Goal: Information Seeking & Learning: Learn about a topic

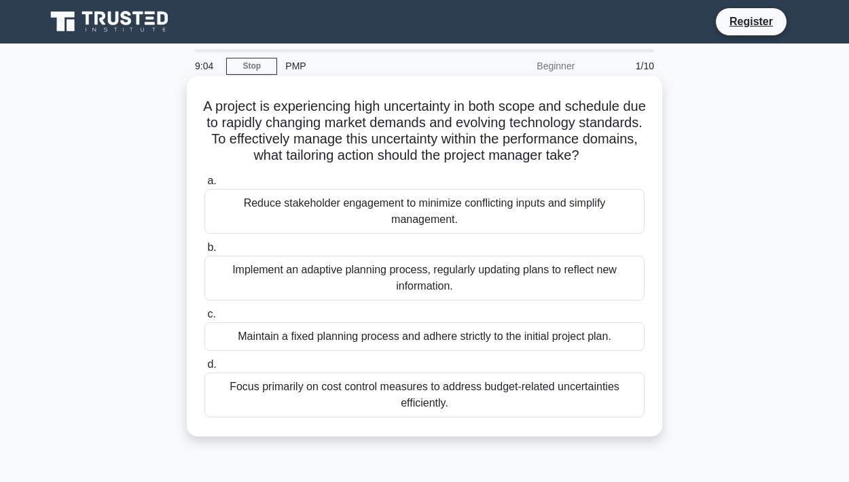
click at [290, 267] on div "Implement an adaptive planning process, regularly updating plans to reflect new…" at bounding box center [424, 277] width 440 height 45
click at [204, 252] on input "b. Implement an adaptive planning process, regularly updating plans to reflect …" at bounding box center [204, 247] width 0 height 9
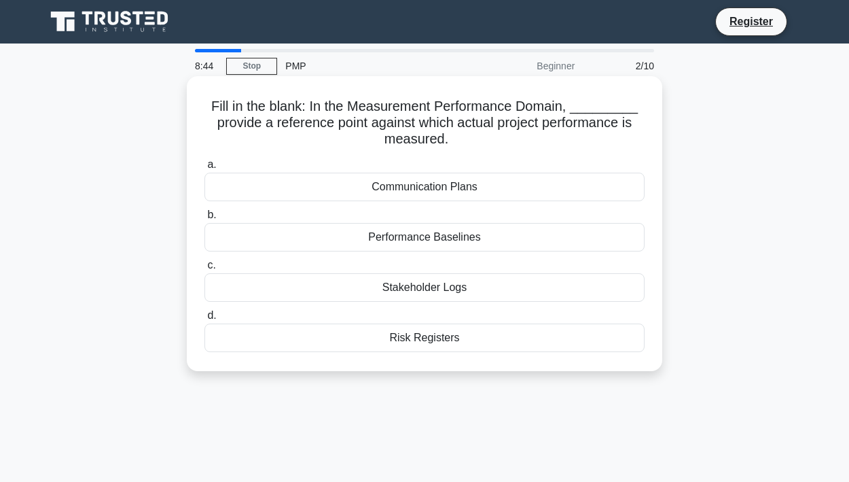
click at [397, 242] on div "Performance Baselines" at bounding box center [424, 237] width 440 height 29
click at [204, 219] on input "b. Performance Baselines" at bounding box center [204, 215] width 0 height 9
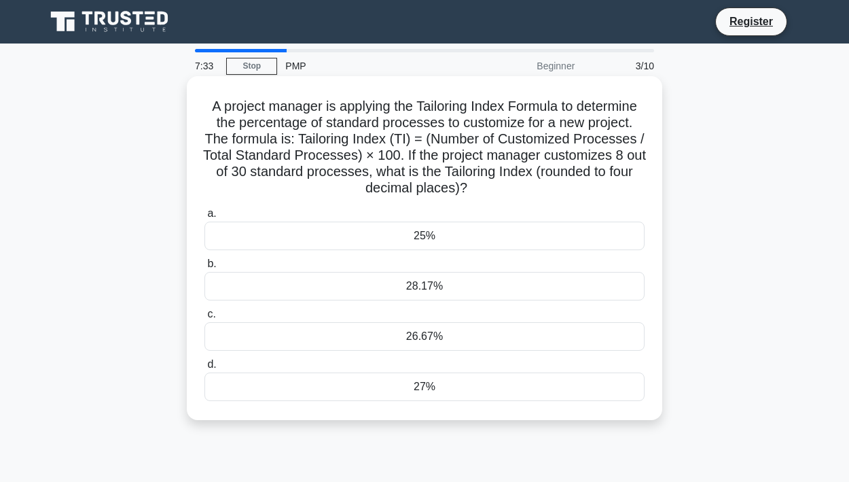
click at [638, 160] on h5 "A project manager is applying the Tailoring Index Formula to determine the perc…" at bounding box center [424, 147] width 443 height 99
click at [413, 341] on div "26.67%" at bounding box center [424, 336] width 440 height 29
click at [204, 319] on input "c. 26.67%" at bounding box center [204, 314] width 0 height 9
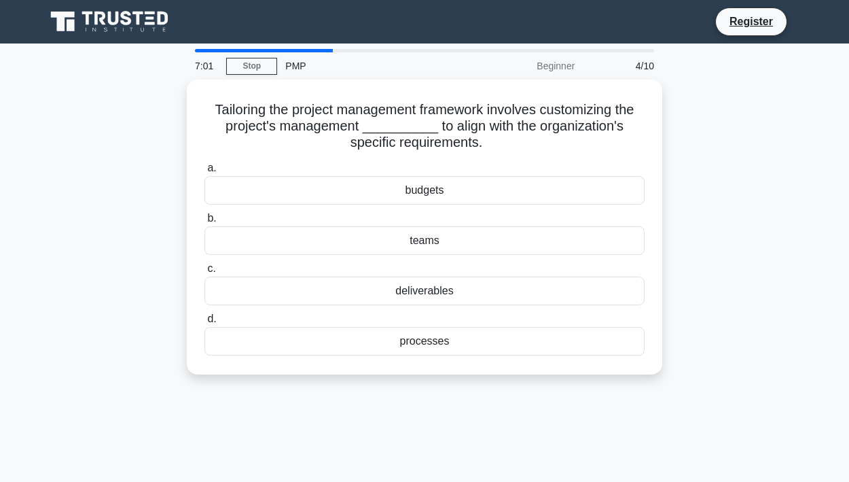
click at [413, 341] on div "processes" at bounding box center [424, 341] width 440 height 29
click at [204, 323] on input "d. processes" at bounding box center [204, 318] width 0 height 9
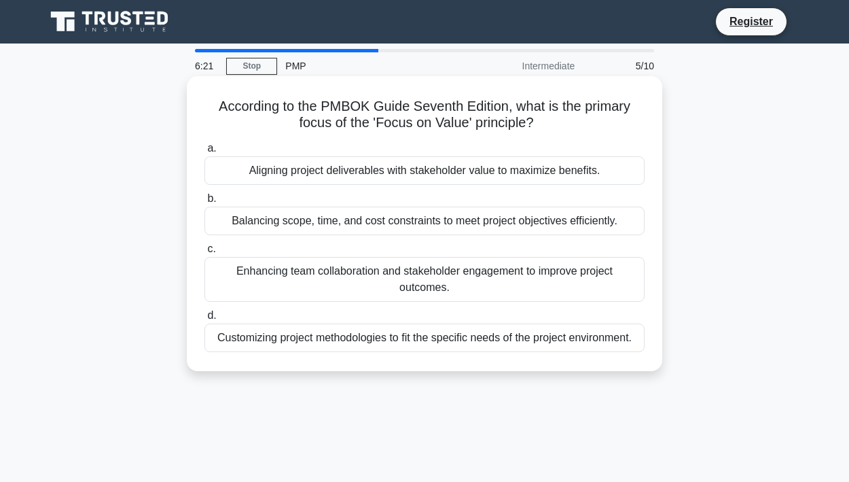
click at [435, 175] on div "Aligning project deliverables with stakeholder value to maximize benefits." at bounding box center [424, 170] width 440 height 29
click at [204, 153] on input "a. Aligning project deliverables with stakeholder value to maximize benefits." at bounding box center [204, 148] width 0 height 9
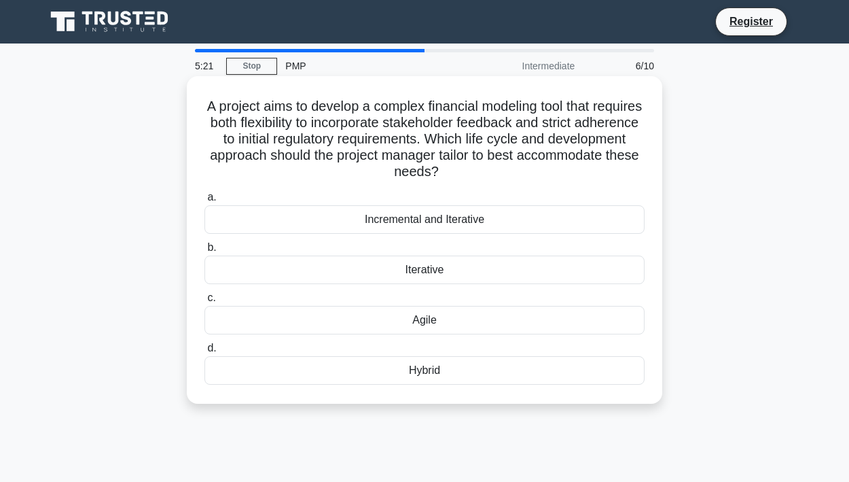
click at [426, 269] on div "Iterative" at bounding box center [424, 269] width 440 height 29
click at [204, 252] on input "b. Iterative" at bounding box center [204, 247] width 0 height 9
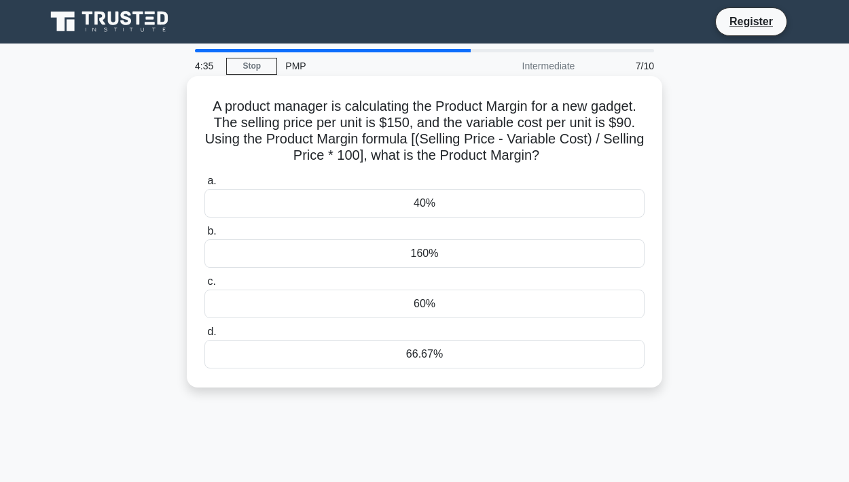
click at [420, 304] on div "60%" at bounding box center [424, 303] width 440 height 29
click at [204, 286] on input "c. 60%" at bounding box center [204, 281] width 0 height 9
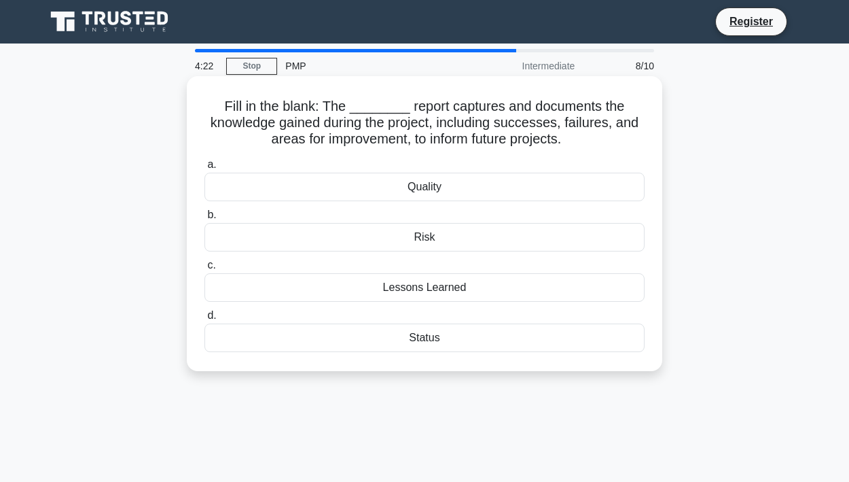
click at [429, 287] on div "Lessons Learned" at bounding box center [424, 287] width 440 height 29
click at [204, 270] on input "c. Lessons Learned" at bounding box center [204, 265] width 0 height 9
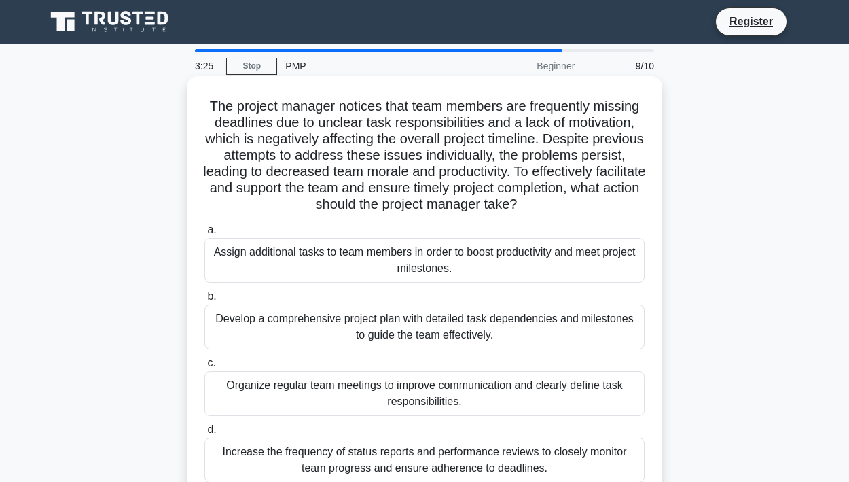
click at [414, 461] on div "Increase the frequency of status reports and performance reviews to closely mon…" at bounding box center [424, 459] width 440 height 45
click at [204, 434] on input "d. Increase the frequency of status reports and performance reviews to closely …" at bounding box center [204, 429] width 0 height 9
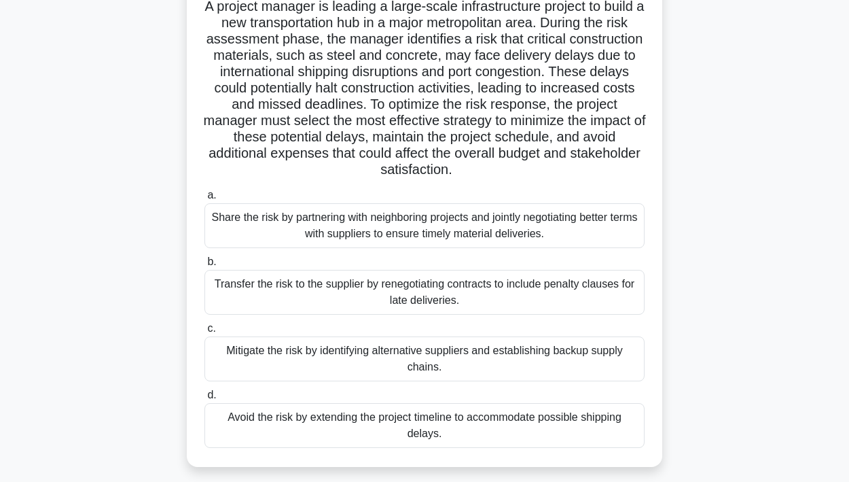
scroll to position [102, 0]
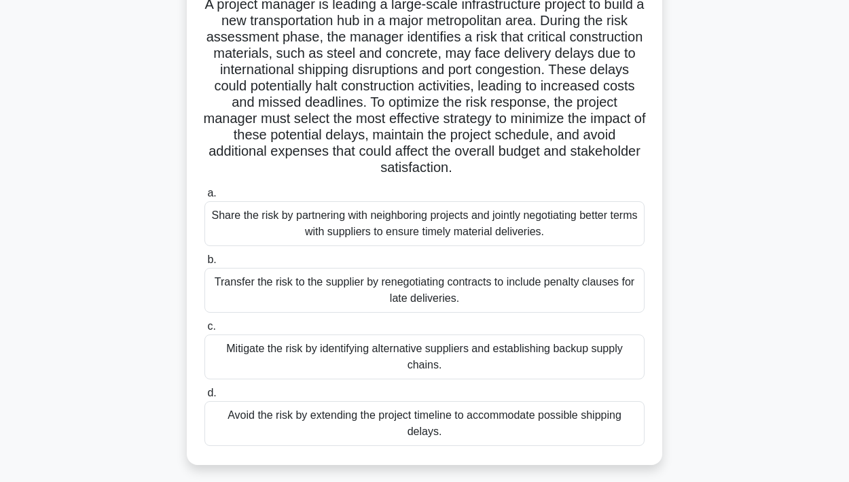
click at [270, 361] on div "Mitigate the risk by identifying alternative suppliers and establishing backup …" at bounding box center [424, 356] width 440 height 45
click at [204, 331] on input "c. Mitigate the risk by identifying alternative suppliers and establishing back…" at bounding box center [204, 326] width 0 height 9
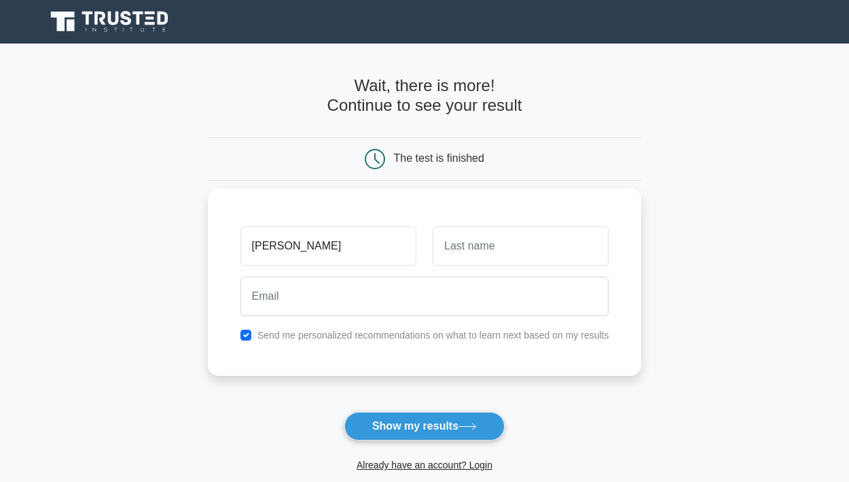
type input "[PERSON_NAME]"
type input "Lamla"
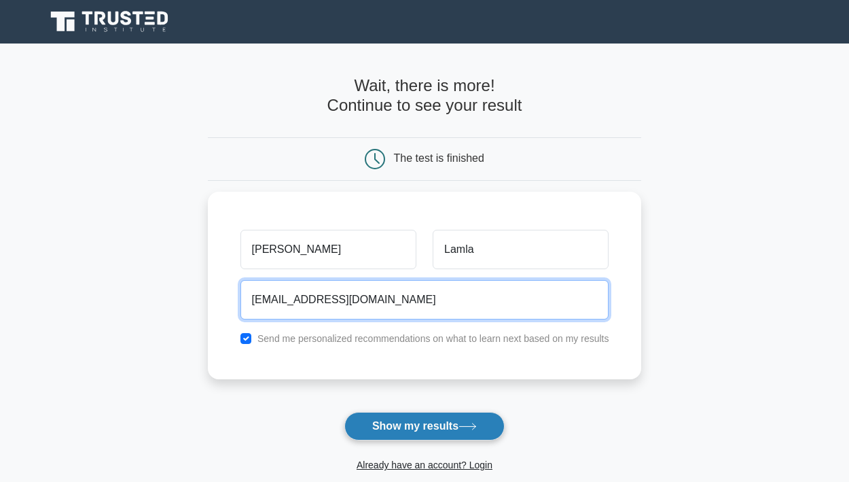
type input "simbot.tinga@gmail.com"
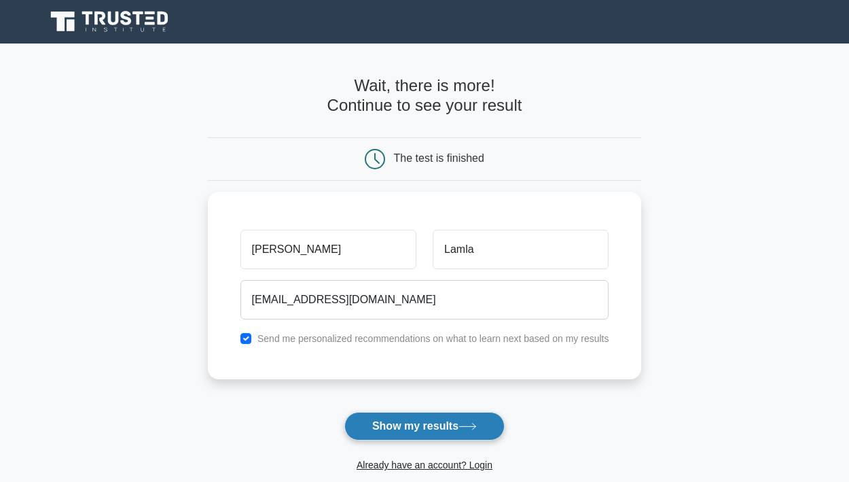
click at [422, 420] on button "Show my results" at bounding box center [424, 426] width 160 height 29
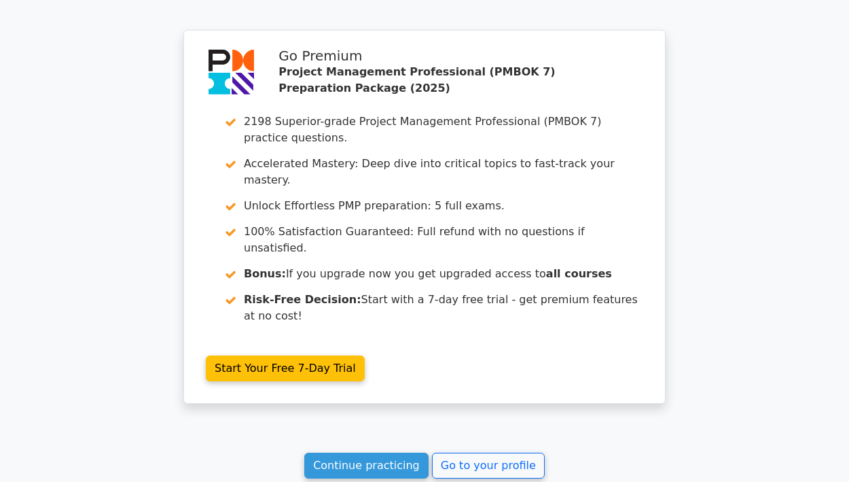
scroll to position [2258, 0]
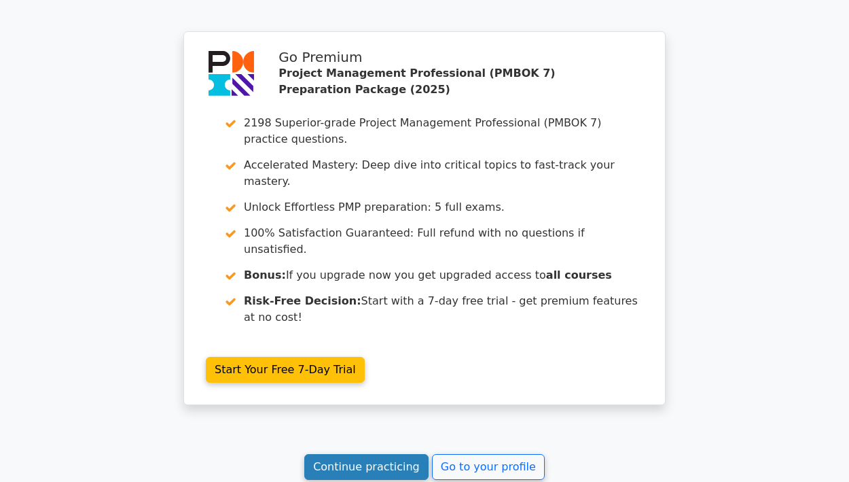
click at [380, 454] on link "Continue practicing" at bounding box center [366, 467] width 124 height 26
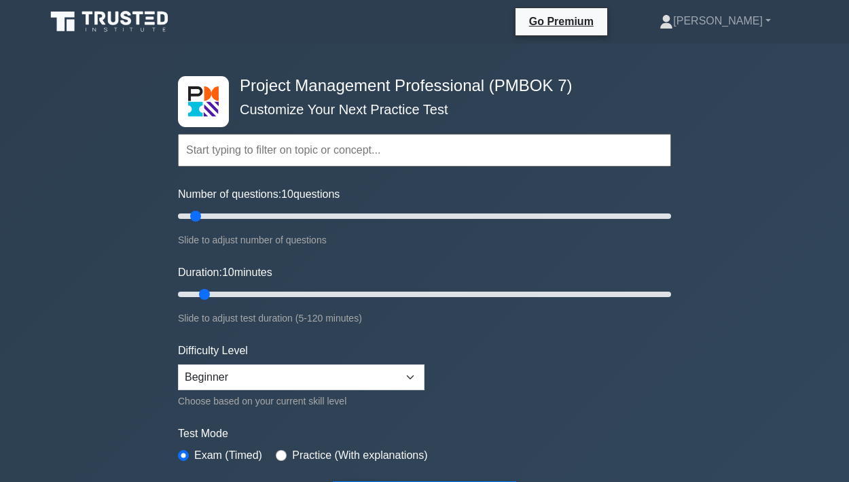
click at [280, 151] on input "text" at bounding box center [424, 150] width 493 height 33
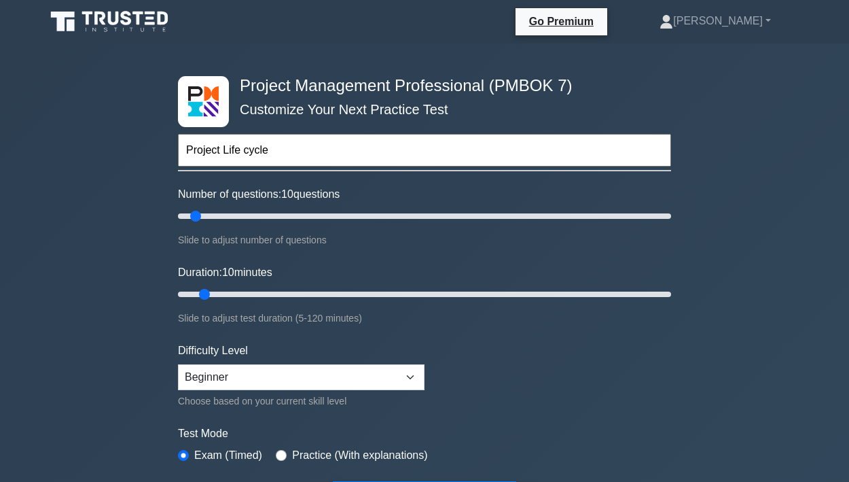
type input "Project Life cycle"
type input "75"
click at [354, 217] on input "Number of questions: 10 questions" at bounding box center [424, 216] width 493 height 16
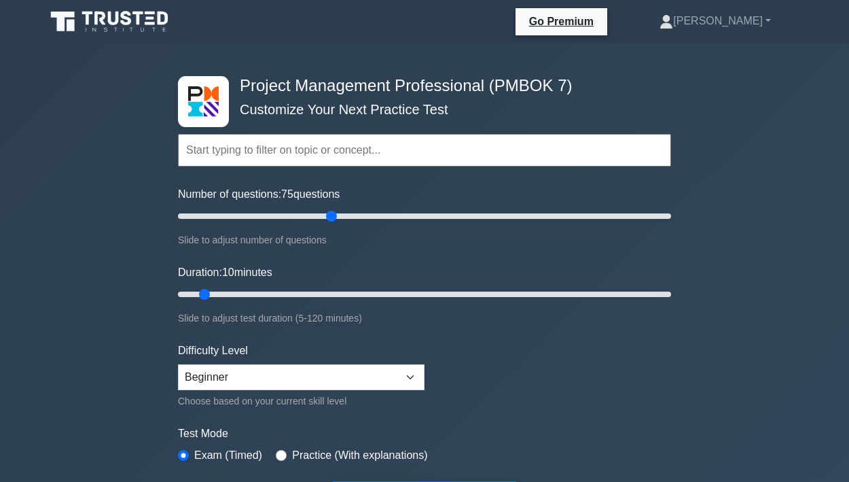
click at [336, 216] on input "Number of questions: 75 questions" at bounding box center [424, 216] width 493 height 16
click at [314, 215] on input "Number of questions: 65 questions" at bounding box center [424, 216] width 493 height 16
click at [281, 215] on input "Number of questions: 60 questions" at bounding box center [424, 216] width 493 height 16
click at [253, 217] on input "Number of questions: 45 questions" at bounding box center [424, 216] width 493 height 16
click at [291, 213] on input "Number of questions: 50 questions" at bounding box center [424, 216] width 493 height 16
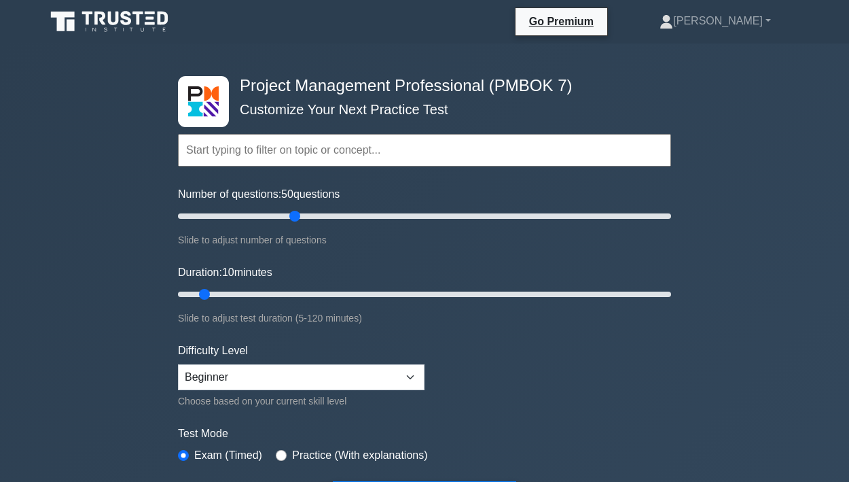
click at [291, 213] on input "Number of questions: 50 questions" at bounding box center [424, 216] width 493 height 16
click at [285, 214] on input "Number of questions: 50 questions" at bounding box center [424, 216] width 493 height 16
type input "40"
click at [274, 215] on input "Number of questions: 45 questions" at bounding box center [424, 216] width 493 height 16
click at [302, 295] on input "Duration: 10 minutes" at bounding box center [424, 294] width 493 height 16
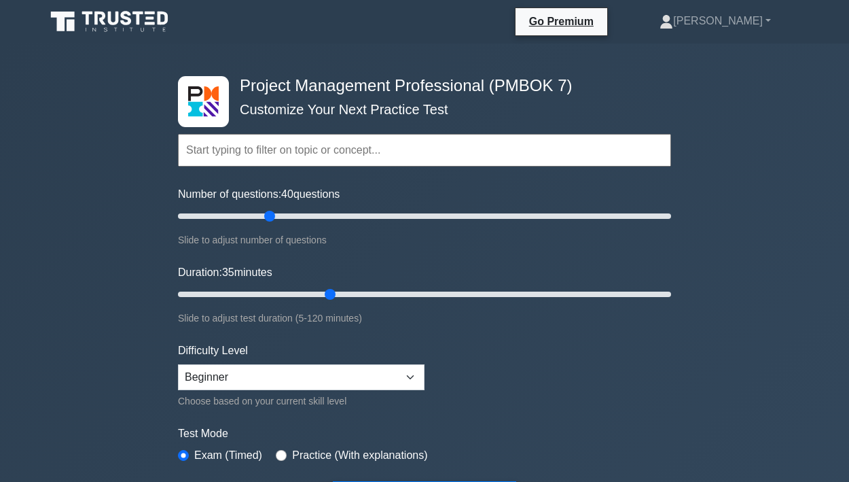
click at [321, 293] on input "Duration: 35 minutes" at bounding box center [424, 294] width 493 height 16
click at [338, 291] on input "Duration: 40 minutes" at bounding box center [424, 294] width 493 height 16
type input "45"
click at [344, 293] on input "Duration: 40 minutes" at bounding box center [424, 294] width 493 height 16
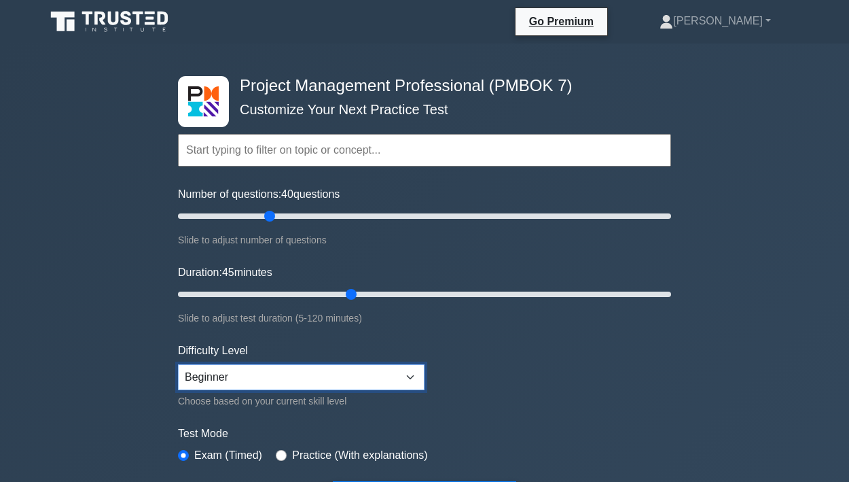
select select "intermediate"
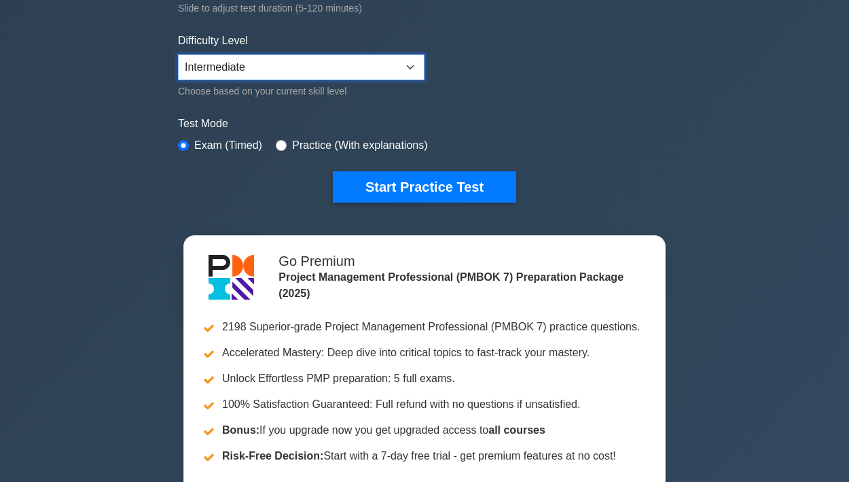
scroll to position [301, 0]
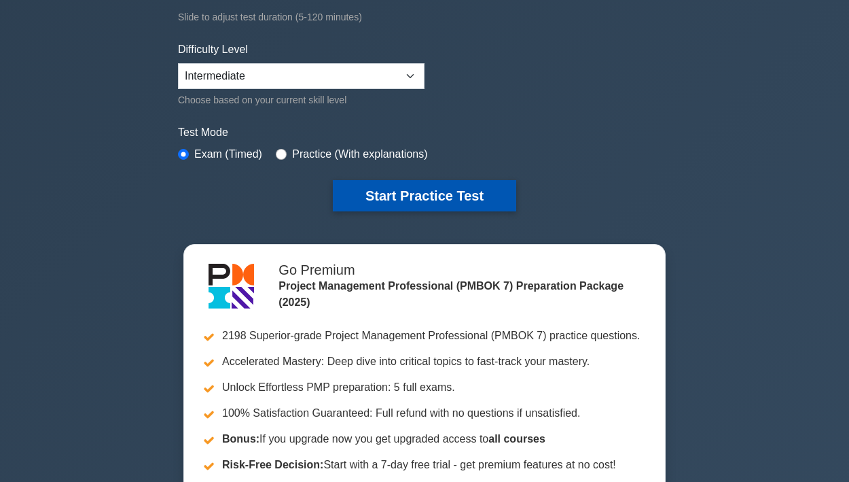
click at [378, 198] on button "Start Practice Test" at bounding box center [424, 195] width 183 height 31
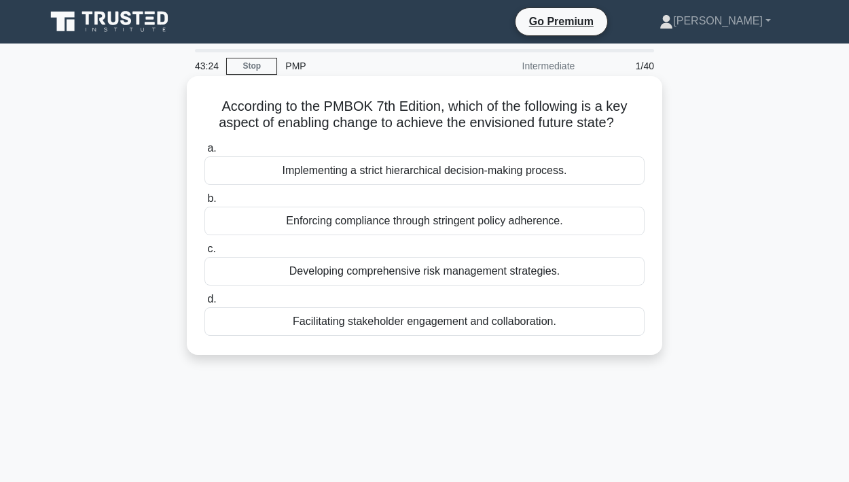
click at [363, 319] on div "Facilitating stakeholder engagement and collaboration." at bounding box center [424, 321] width 440 height 29
click at [204, 304] on input "d. Facilitating stakeholder engagement and collaboration." at bounding box center [204, 299] width 0 height 9
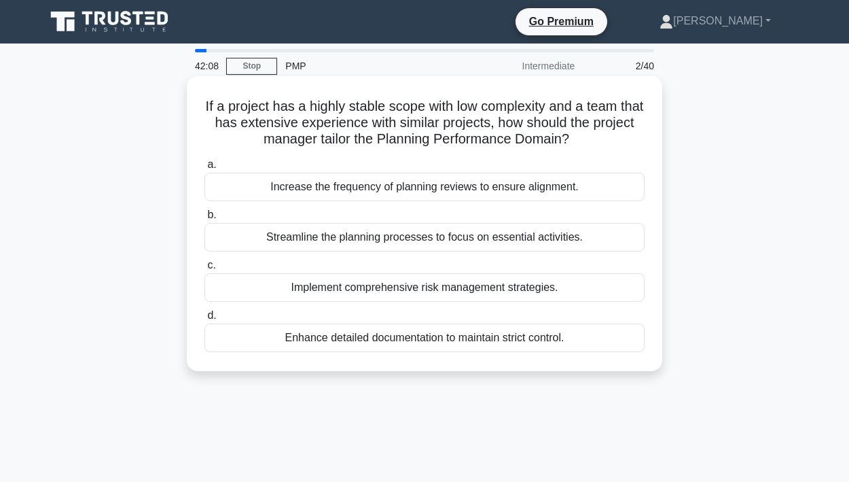
click at [433, 341] on div "Enhance detailed documentation to maintain strict control." at bounding box center [424, 337] width 440 height 29
click at [204, 320] on input "d. Enhance detailed documentation to maintain strict control." at bounding box center [204, 315] width 0 height 9
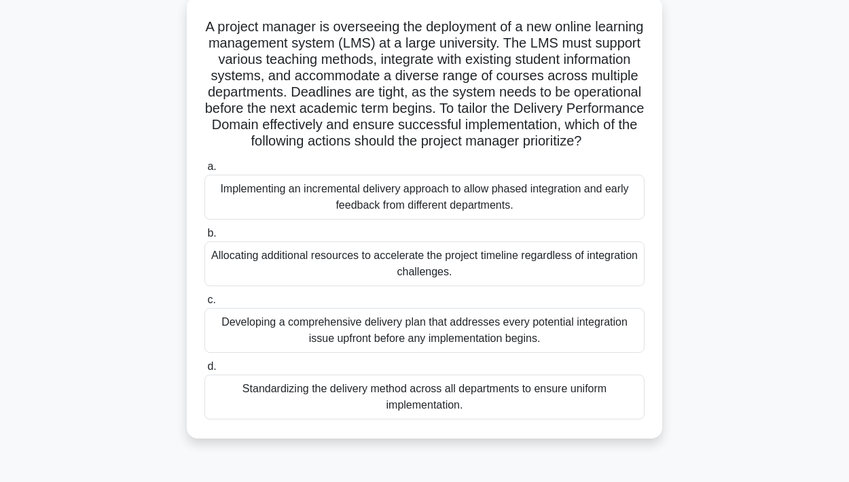
scroll to position [80, 0]
click at [333, 187] on div "Implementing an incremental delivery approach to allow phased integration and e…" at bounding box center [424, 196] width 440 height 45
click at [204, 170] on input "a. Implementing an incremental delivery approach to allow phased integration an…" at bounding box center [204, 166] width 0 height 9
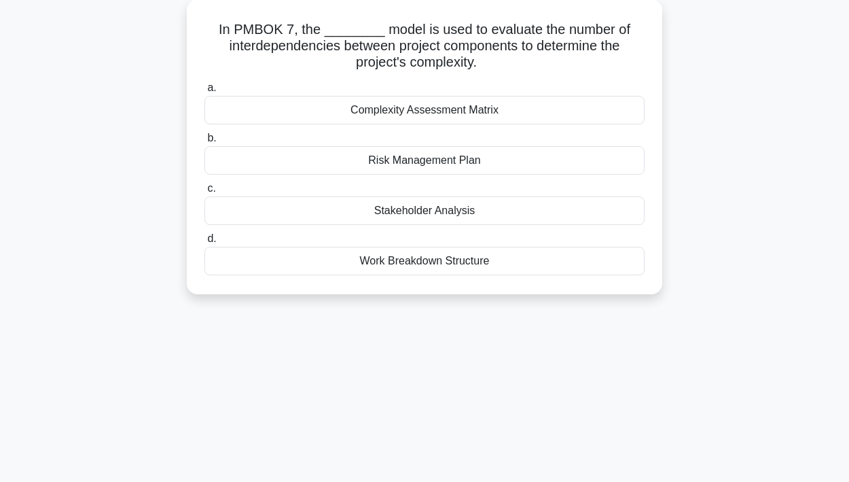
scroll to position [0, 0]
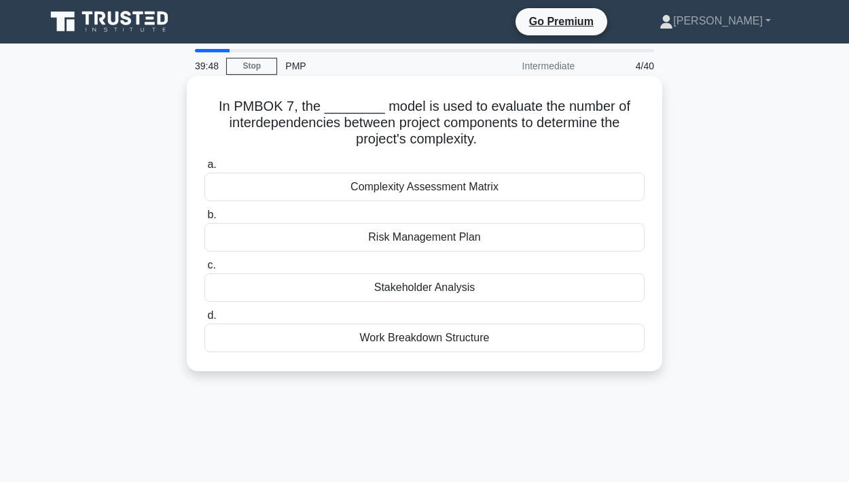
click at [333, 187] on div "Complexity Assessment Matrix" at bounding box center [424, 187] width 440 height 29
click at [204, 169] on input "a. Complexity Assessment Matrix" at bounding box center [204, 164] width 0 height 9
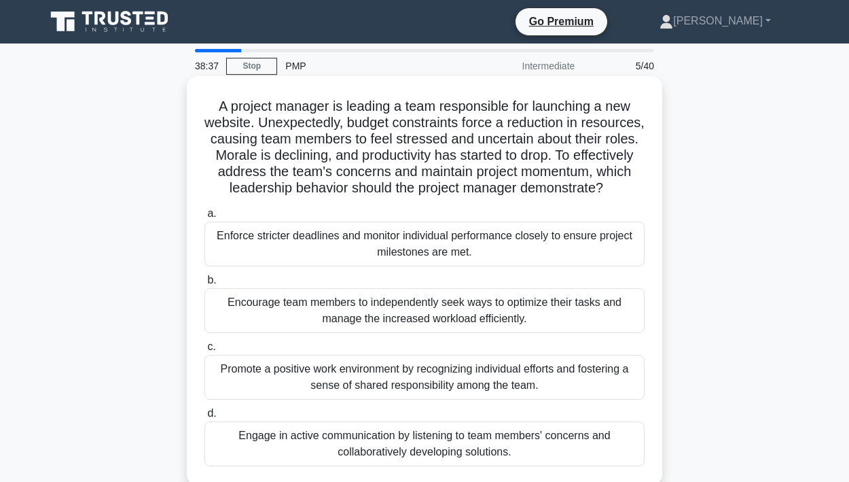
click at [367, 453] on div "Engage in active communication by listening to team members' concerns and colla…" at bounding box center [424, 443] width 440 height 45
click at [204, 418] on input "d. Engage in active communication by listening to team members' concerns and co…" at bounding box center [204, 413] width 0 height 9
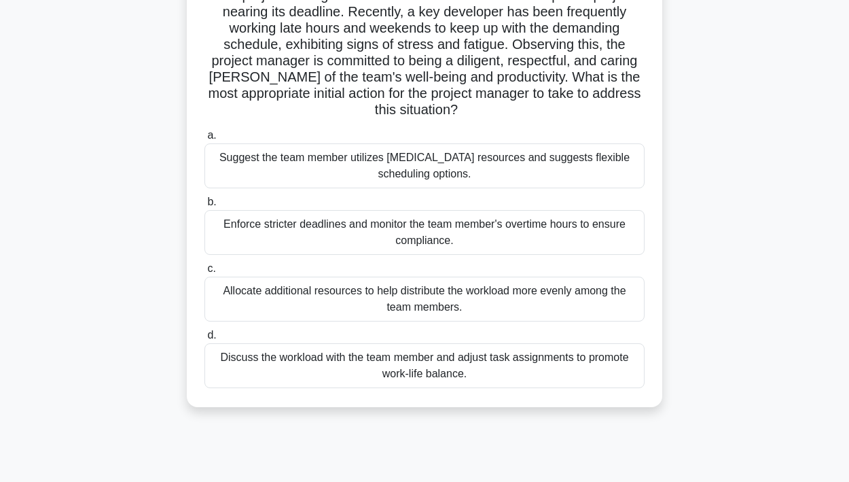
scroll to position [116, 0]
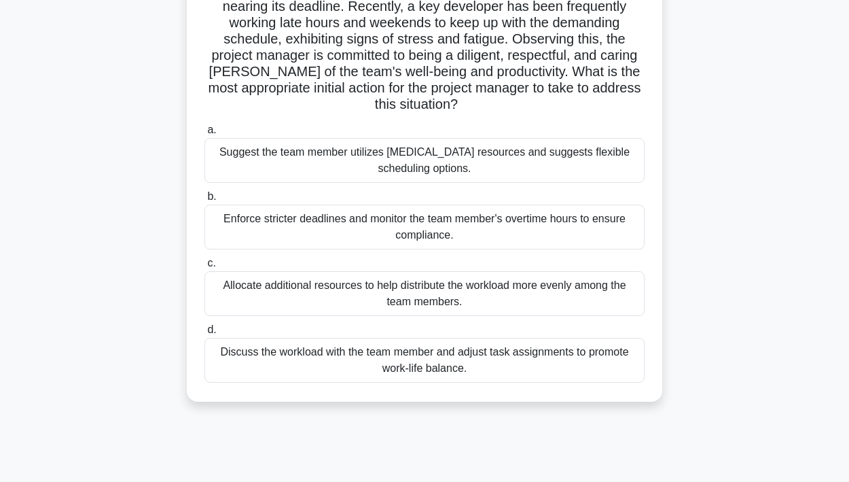
click at [403, 367] on div "Discuss the workload with the team member and adjust task assignments to promot…" at bounding box center [424, 360] width 440 height 45
click at [204, 334] on input "d. Discuss the workload with the team member and adjust task assignments to pro…" at bounding box center [204, 329] width 0 height 9
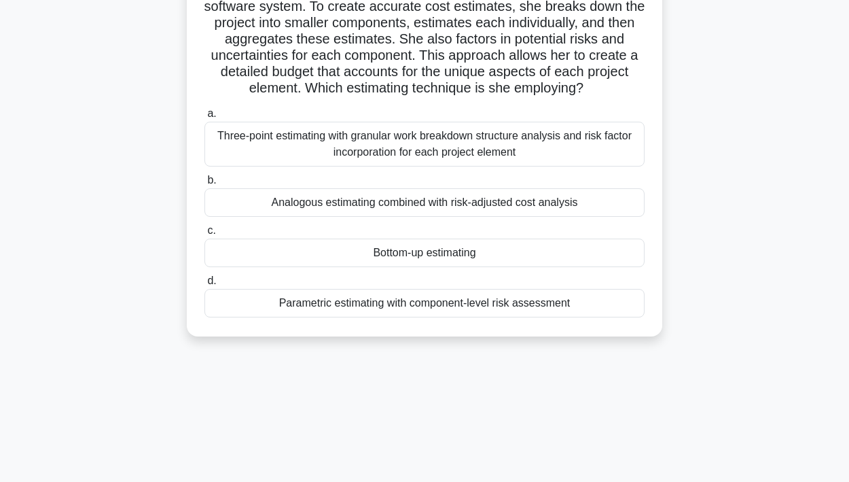
scroll to position [0, 0]
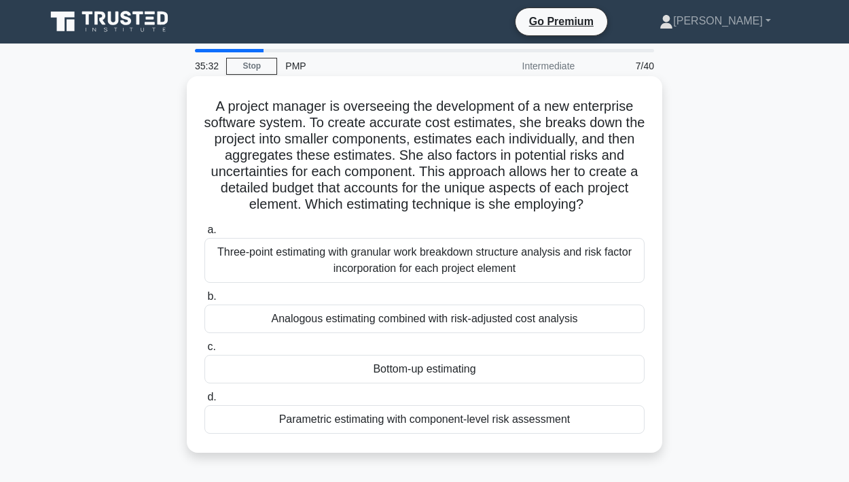
click at [401, 318] on div "Analogous estimating combined with risk-adjusted cost analysis" at bounding box center [424, 318] width 440 height 29
click at [204, 301] on input "b. Analogous estimating combined with risk-adjusted cost analysis" at bounding box center [204, 296] width 0 height 9
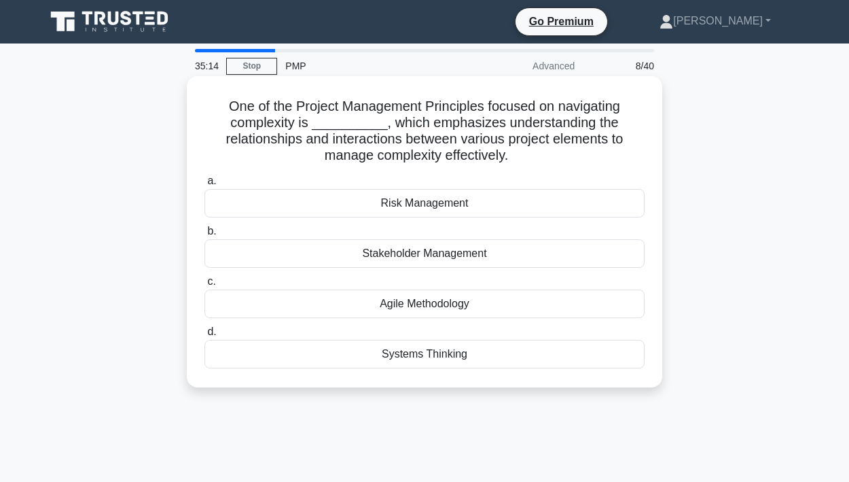
click at [426, 319] on div "a. Risk Management b. Stakeholder Management c. d." at bounding box center [424, 270] width 456 height 201
click at [429, 305] on div "Agile Methodology" at bounding box center [424, 303] width 440 height 29
click at [204, 286] on input "c. Agile Methodology" at bounding box center [204, 281] width 0 height 9
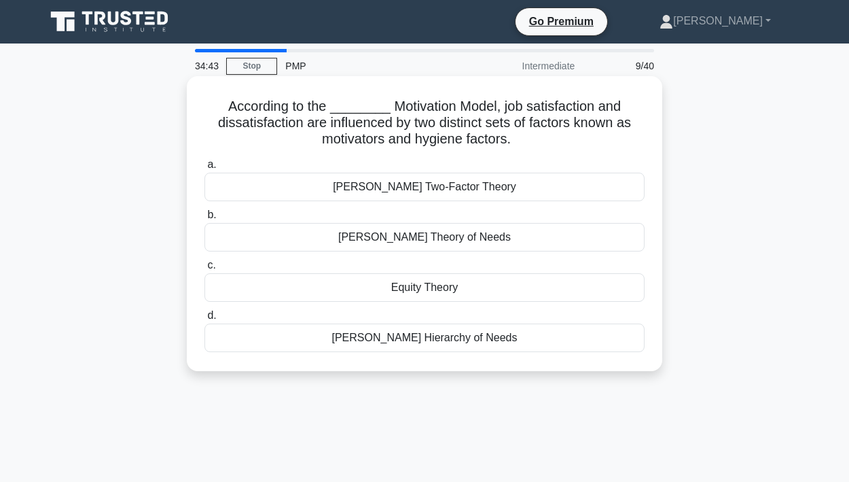
click at [435, 187] on div "Herzberg's Two-Factor Theory" at bounding box center [424, 187] width 440 height 29
click at [204, 169] on input "a. Herzberg's Two-Factor Theory" at bounding box center [204, 164] width 0 height 9
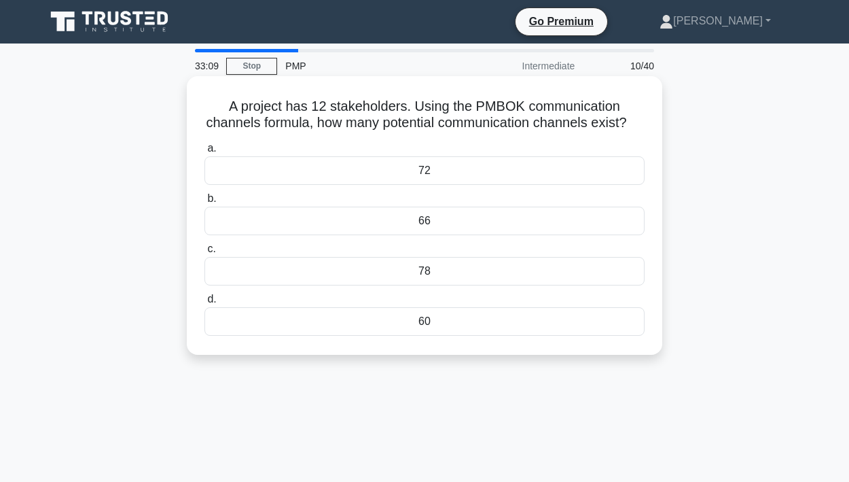
click at [422, 221] on div "66" at bounding box center [424, 220] width 440 height 29
click at [204, 203] on input "b. 66" at bounding box center [204, 198] width 0 height 9
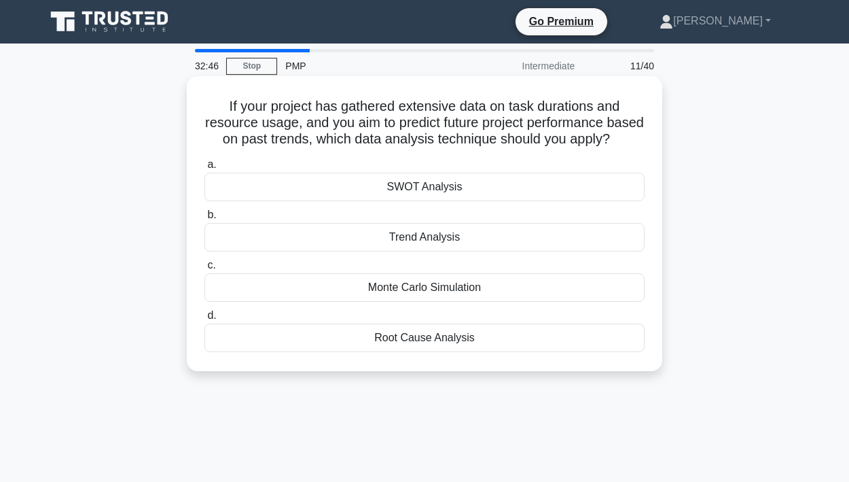
click at [414, 235] on div "Trend Analysis" at bounding box center [424, 237] width 440 height 29
click at [204, 219] on input "b. Trend Analysis" at bounding box center [204, 215] width 0 height 9
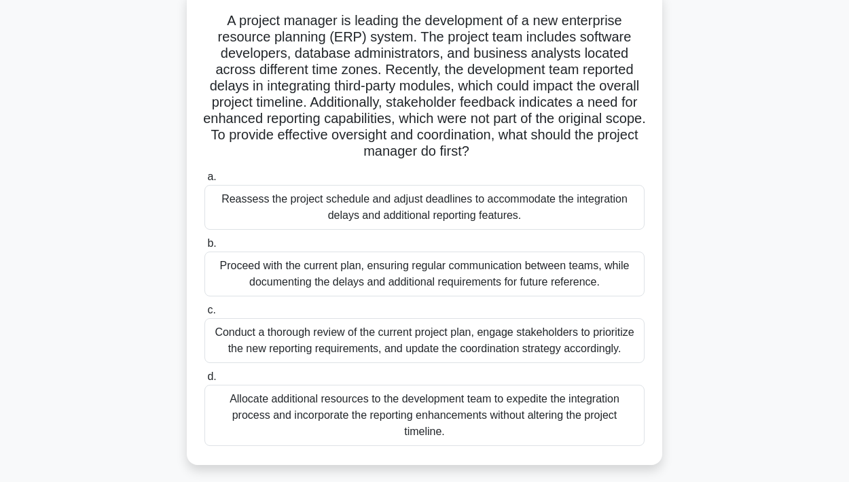
scroll to position [84, 0]
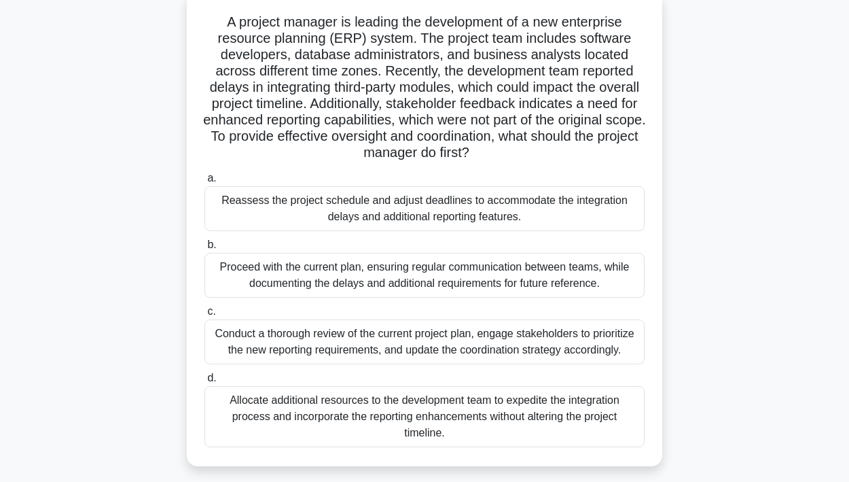
click at [336, 332] on div "Conduct a thorough review of the current project plan, engage stakeholders to p…" at bounding box center [424, 341] width 440 height 45
click at [204, 316] on input "c. Conduct a thorough review of the current project plan, engage stakeholders t…" at bounding box center [204, 311] width 0 height 9
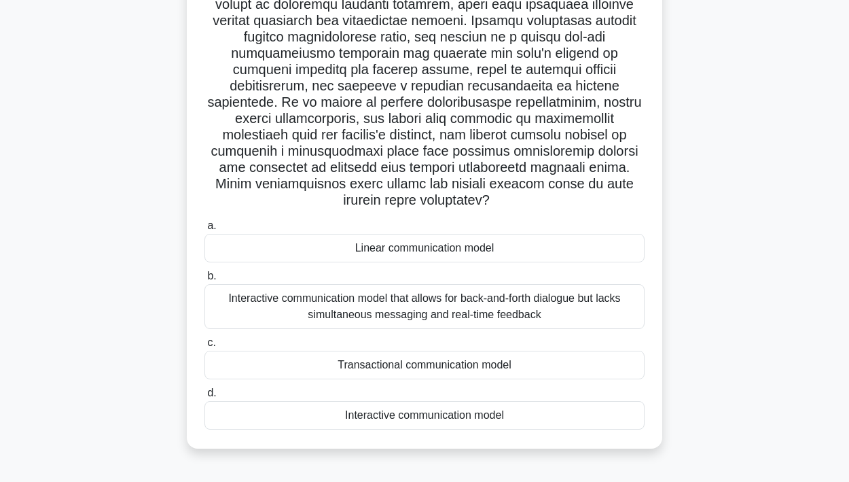
scroll to position [168, 0]
click at [365, 284] on div "Interactive communication model that allows for back-and-forth dialogue but lac…" at bounding box center [424, 305] width 440 height 45
click at [204, 280] on input "b. Interactive communication model that allows for back-and-forth dialogue but …" at bounding box center [204, 275] width 0 height 9
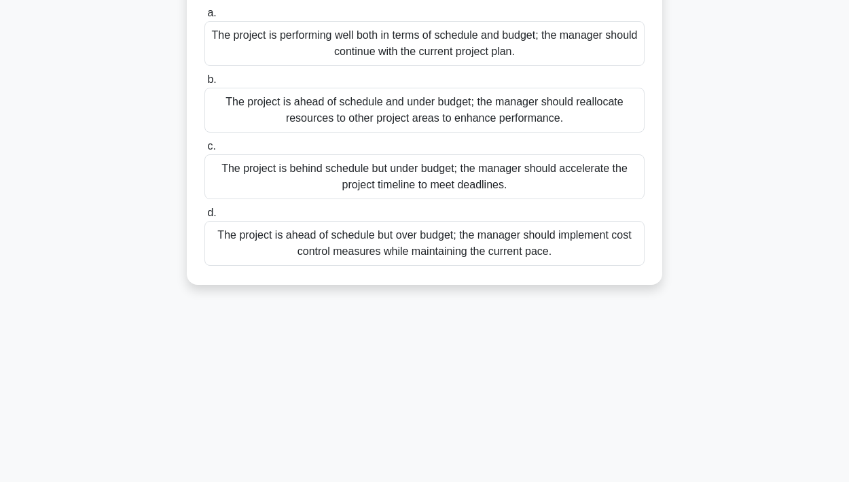
scroll to position [0, 0]
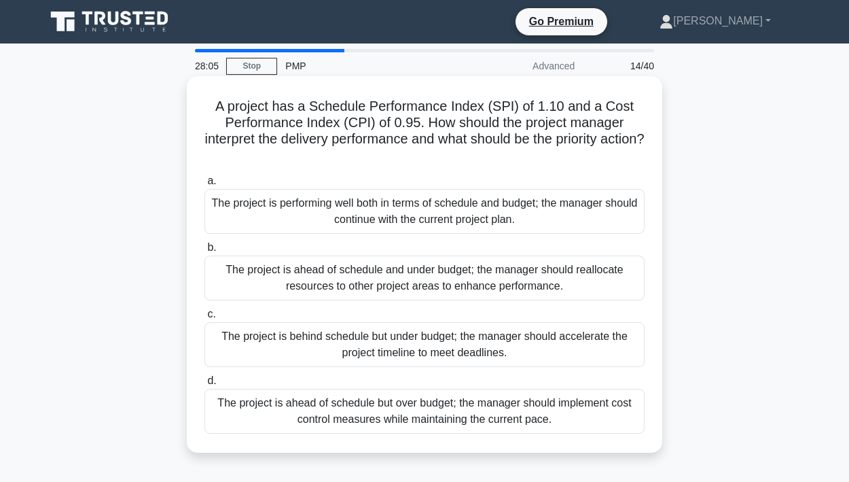
click at [437, 423] on div "The project is ahead of schedule but over budget; the manager should implement …" at bounding box center [424, 411] width 440 height 45
click at [204, 385] on input "d. The project is ahead of schedule but over budget; the manager should impleme…" at bounding box center [204, 380] width 0 height 9
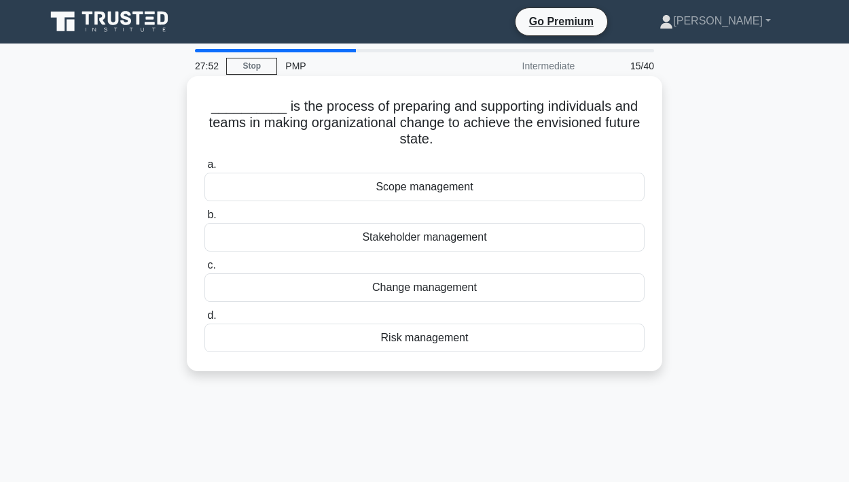
click at [396, 293] on div "Change management" at bounding box center [424, 287] width 440 height 29
click at [204, 270] on input "c. Change management" at bounding box center [204, 265] width 0 height 9
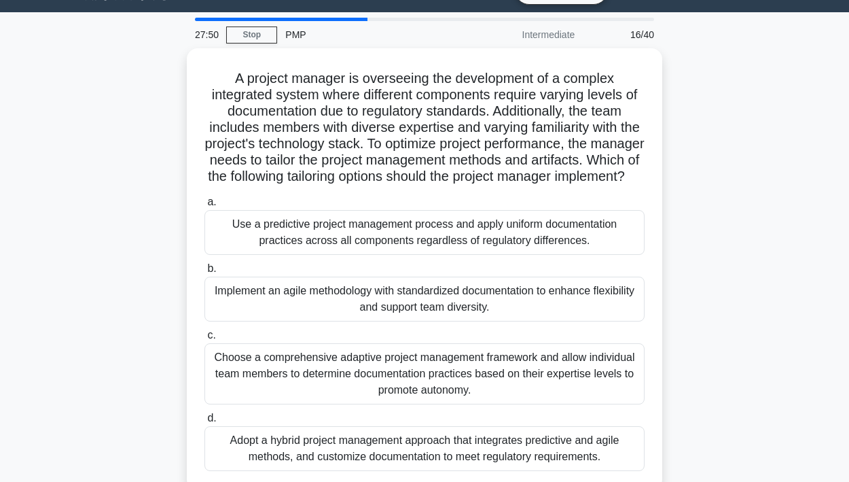
scroll to position [32, 0]
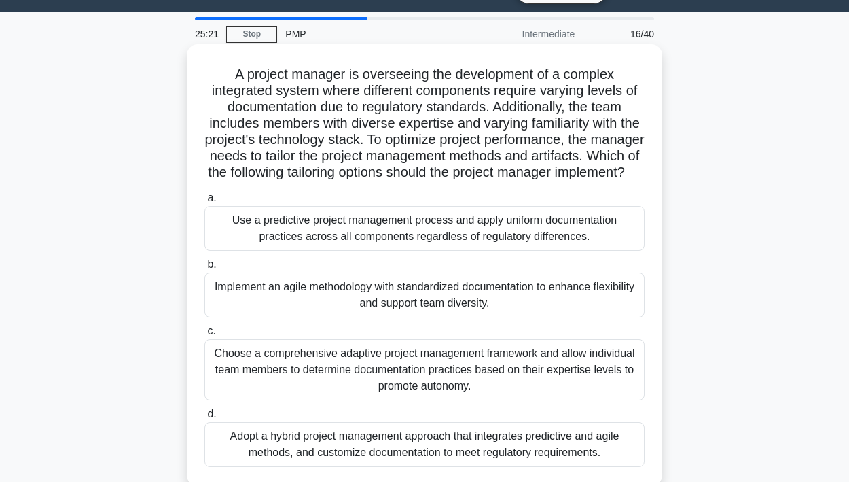
click at [331, 446] on div "Adopt a hybrid project management approach that integrates predictive and agile…" at bounding box center [424, 444] width 440 height 45
click at [204, 418] on input "d. Adopt a hybrid project management approach that integrates predictive and ag…" at bounding box center [204, 414] width 0 height 9
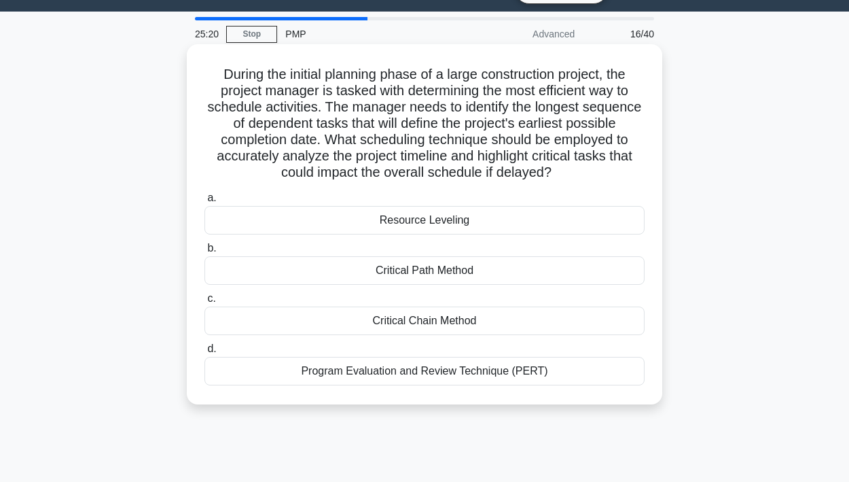
scroll to position [0, 0]
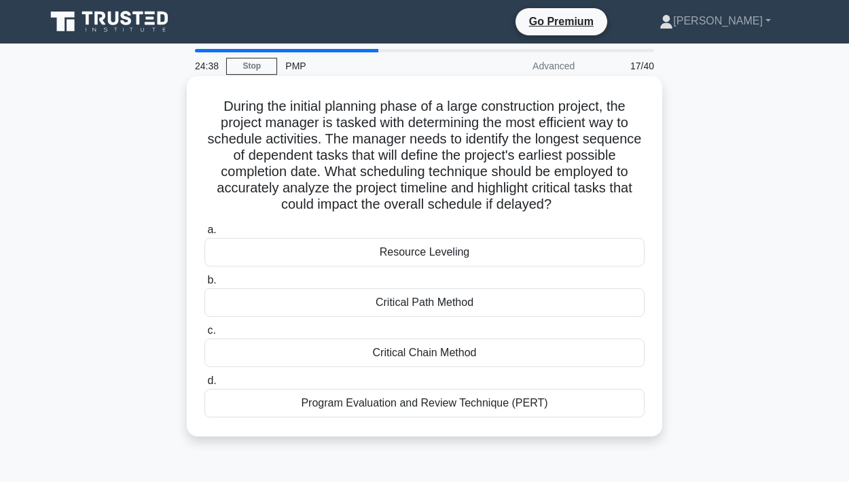
click at [411, 300] on div "Critical Path Method" at bounding box center [424, 302] width 440 height 29
click at [204, 285] on input "b. Critical Path Method" at bounding box center [204, 280] width 0 height 9
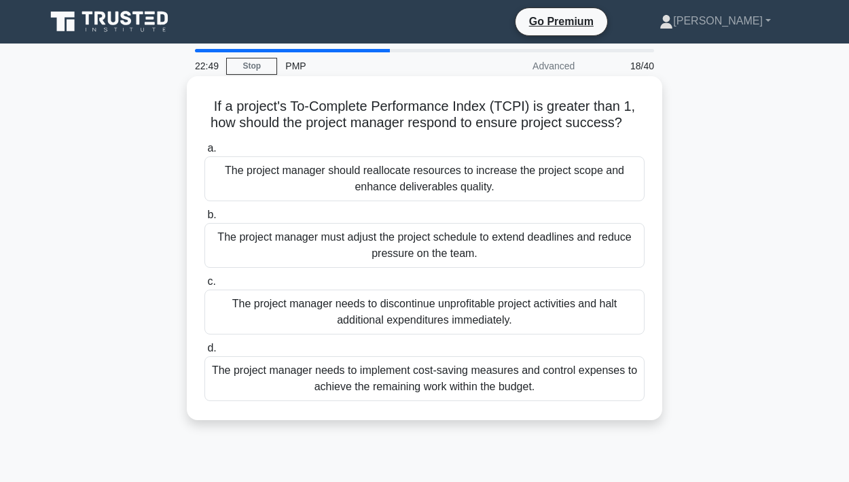
click at [418, 242] on div "The project manager must adjust the project schedule to extend deadlines and re…" at bounding box center [424, 245] width 440 height 45
click at [204, 219] on input "b. The project manager must adjust the project schedule to extend deadlines and…" at bounding box center [204, 215] width 0 height 9
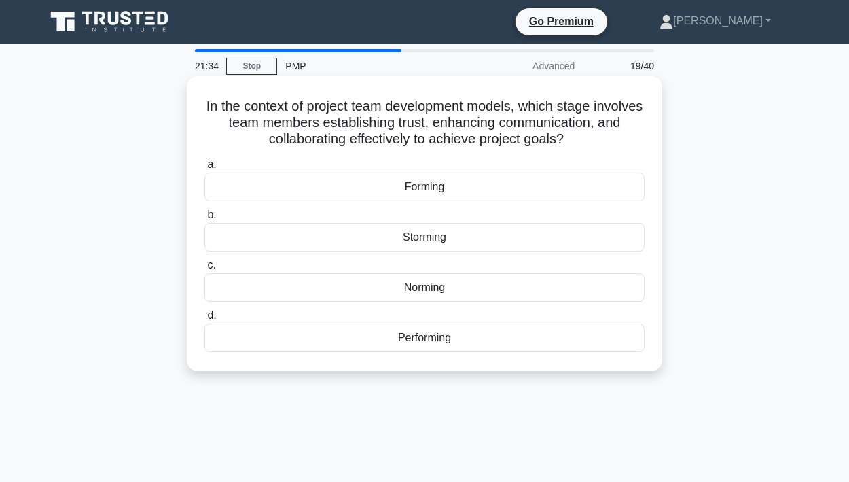
click at [420, 337] on div "Performing" at bounding box center [424, 337] width 440 height 29
click at [204, 320] on input "d. Performing" at bounding box center [204, 315] width 0 height 9
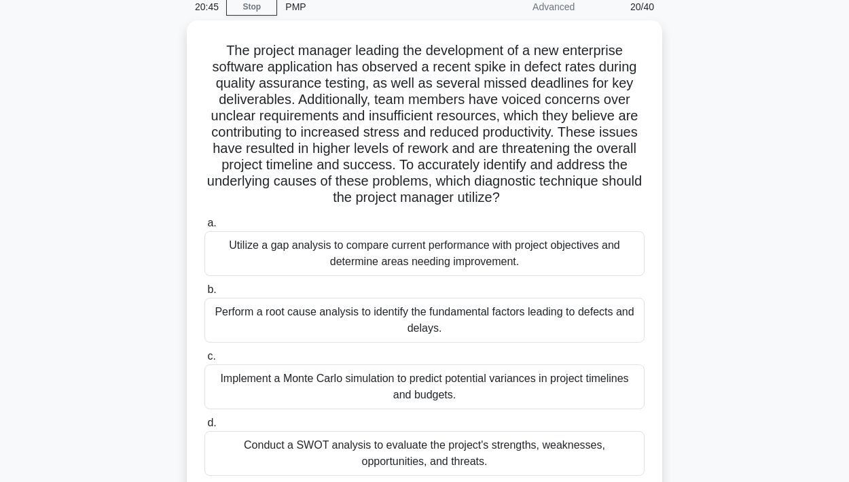
scroll to position [88, 0]
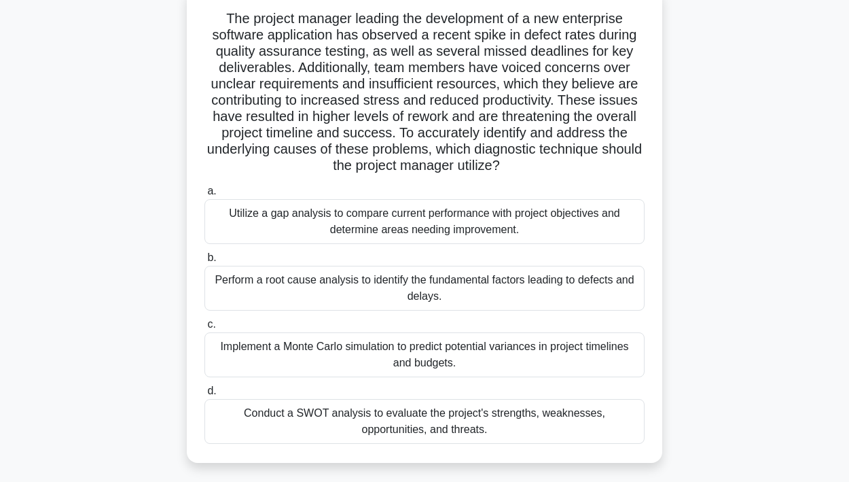
click at [387, 303] on div "Perform a root cause analysis to identify the fundamental factors leading to de…" at bounding box center [424, 288] width 440 height 45
click at [204, 262] on input "b. Perform a root cause analysis to identify the fundamental factors leading to…" at bounding box center [204, 257] width 0 height 9
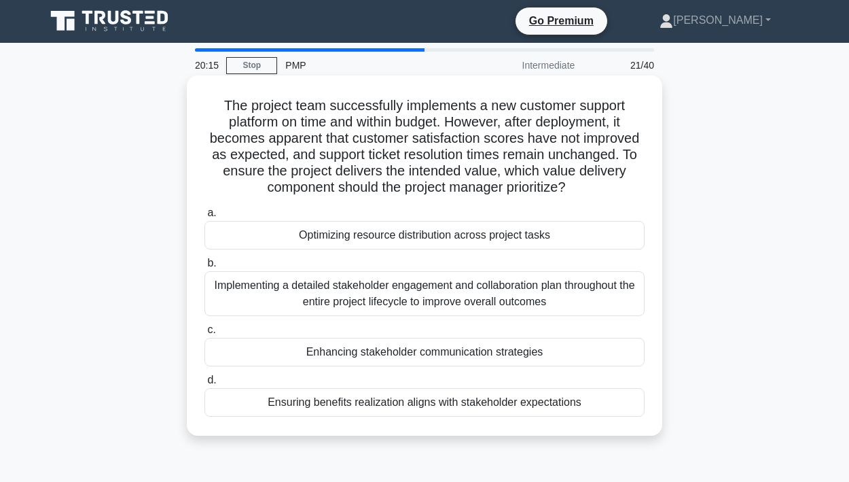
scroll to position [0, 0]
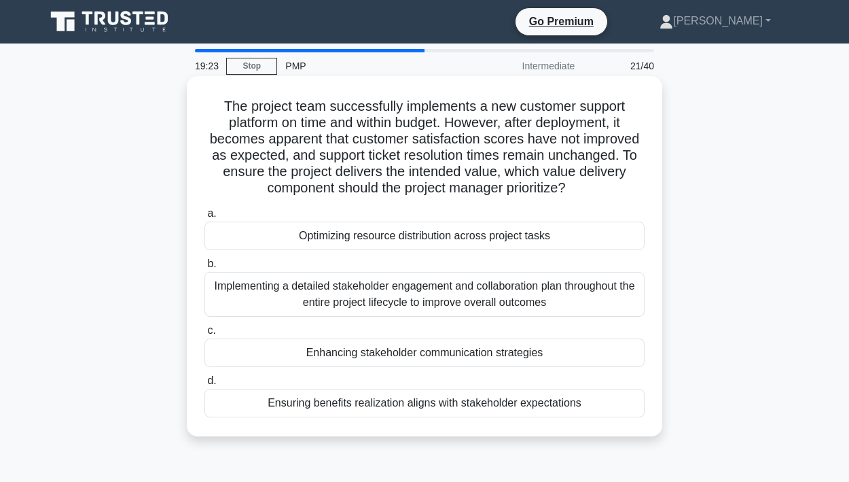
click at [386, 412] on div "Ensuring benefits realization aligns with stakeholder expectations" at bounding box center [424, 403] width 440 height 29
click at [204, 385] on input "d. Ensuring benefits realization aligns with stakeholder expectations" at bounding box center [204, 380] width 0 height 9
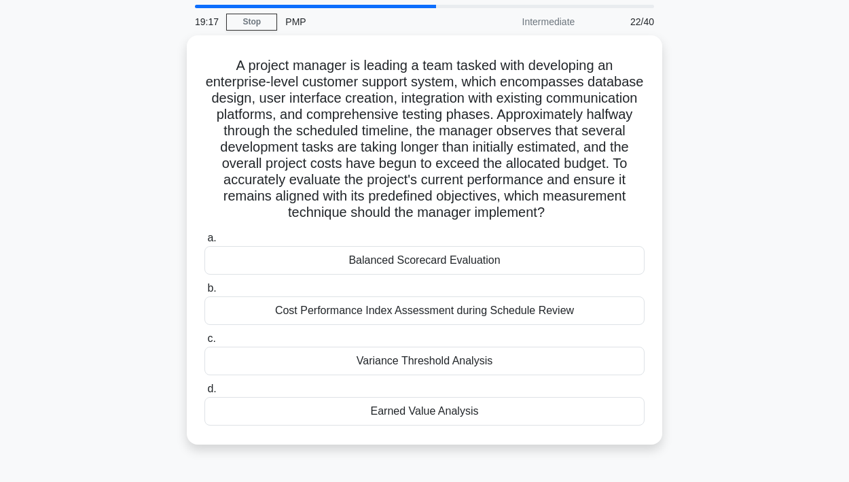
scroll to position [46, 0]
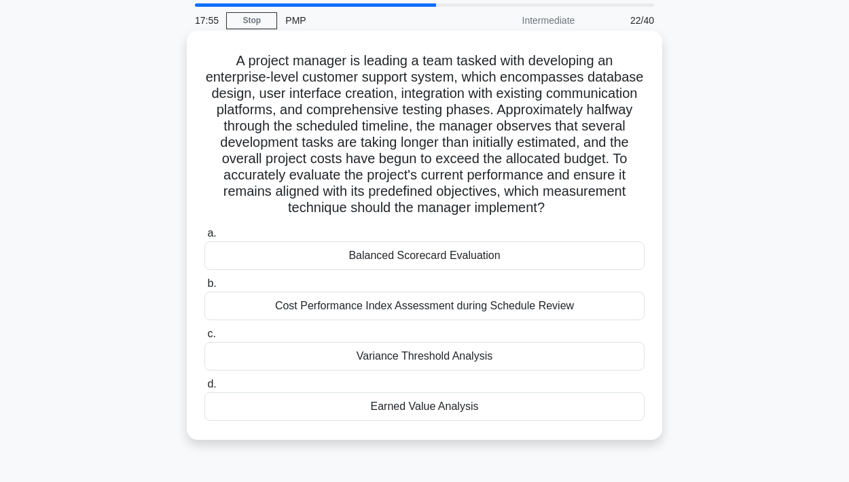
click at [511, 302] on div "Cost Performance Index Assessment during Schedule Review" at bounding box center [424, 305] width 440 height 29
click at [204, 288] on input "b. Cost Performance Index Assessment during Schedule Review" at bounding box center [204, 283] width 0 height 9
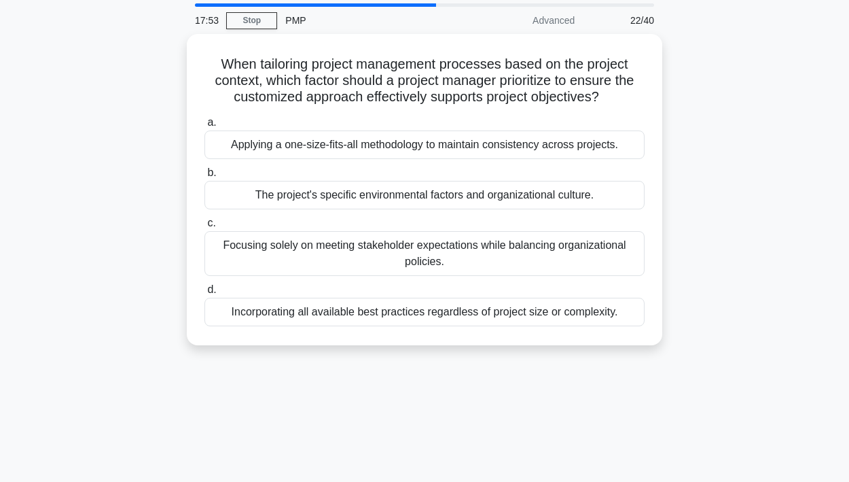
scroll to position [0, 0]
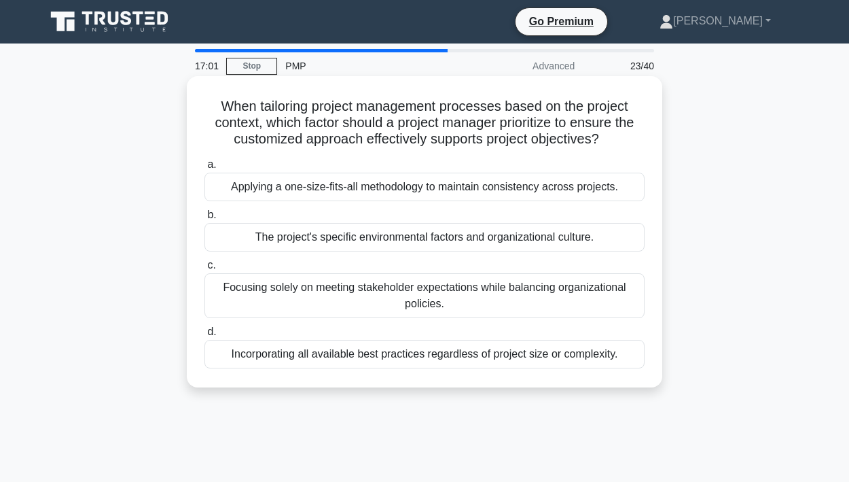
click at [435, 244] on div "The project's specific environmental factors and organizational culture." at bounding box center [424, 237] width 440 height 29
click at [204, 219] on input "b. The project's specific environmental factors and organizational culture." at bounding box center [204, 215] width 0 height 9
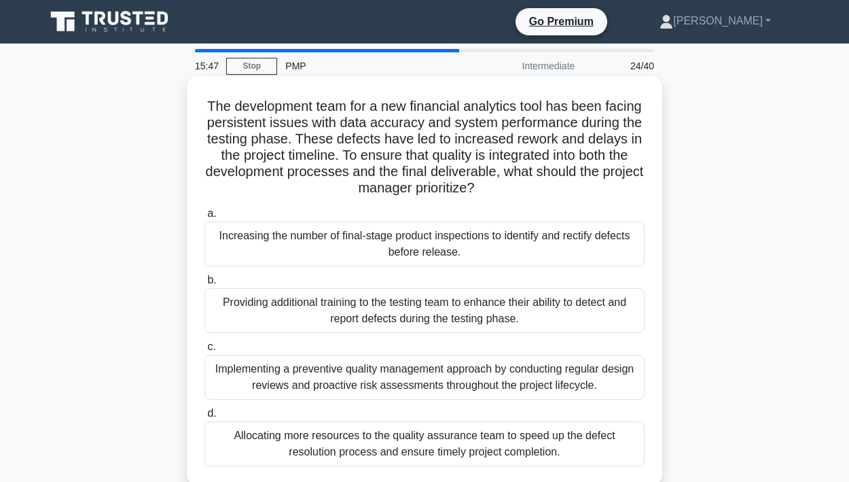
click at [336, 376] on div "Implementing a preventive quality management approach by conducting regular des…" at bounding box center [424, 377] width 440 height 45
click at [204, 351] on input "c. Implementing a preventive quality management approach by conducting regular …" at bounding box center [204, 346] width 0 height 9
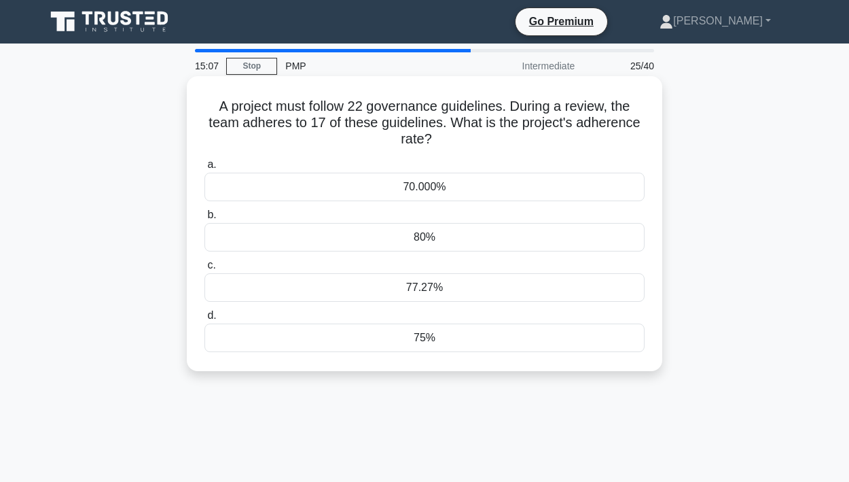
click at [420, 285] on div "77.27%" at bounding box center [424, 287] width 440 height 29
click at [204, 270] on input "c. 77.27%" at bounding box center [204, 265] width 0 height 9
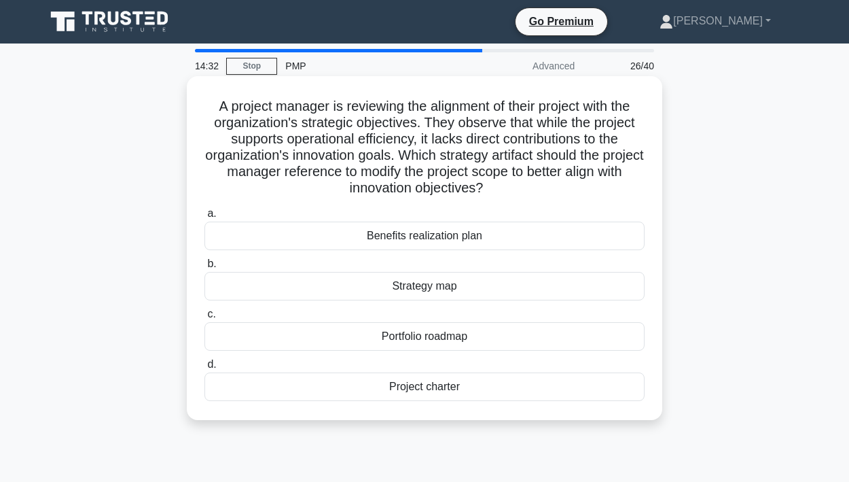
click at [440, 235] on div "Benefits realization plan" at bounding box center [424, 235] width 440 height 29
click at [204, 218] on input "a. Benefits realization plan" at bounding box center [204, 213] width 0 height 9
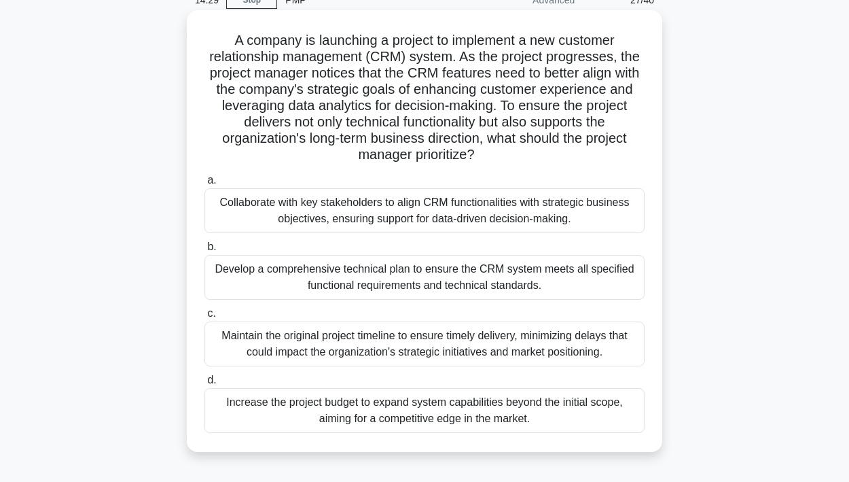
scroll to position [85, 0]
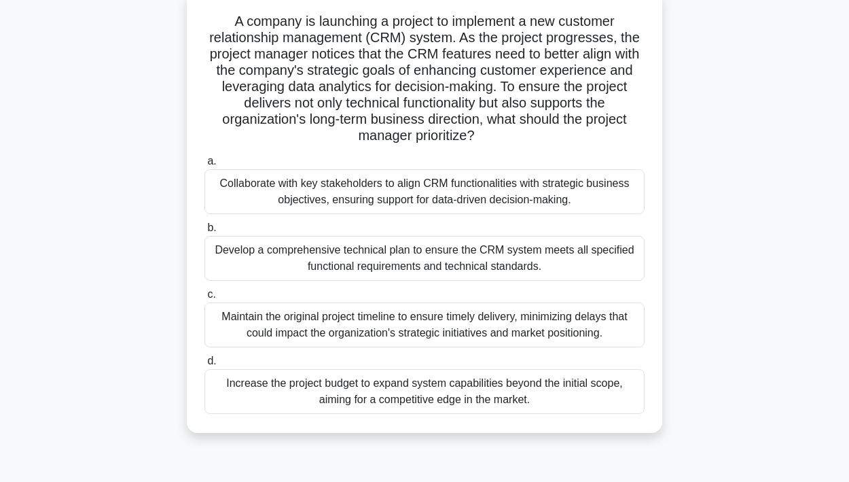
click at [316, 192] on div "Collaborate with key stakeholders to align CRM functionalities with strategic b…" at bounding box center [424, 191] width 440 height 45
click at [204, 166] on input "a. Collaborate with key stakeholders to align CRM functionalities with strategi…" at bounding box center [204, 161] width 0 height 9
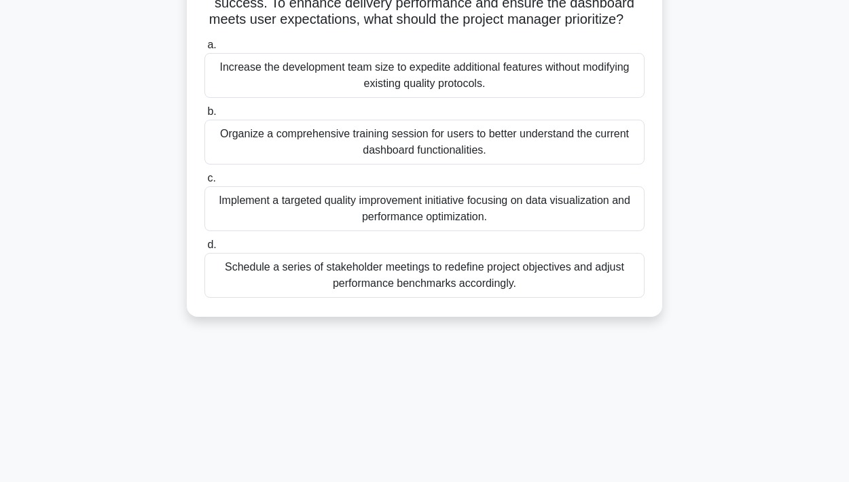
scroll to position [253, 0]
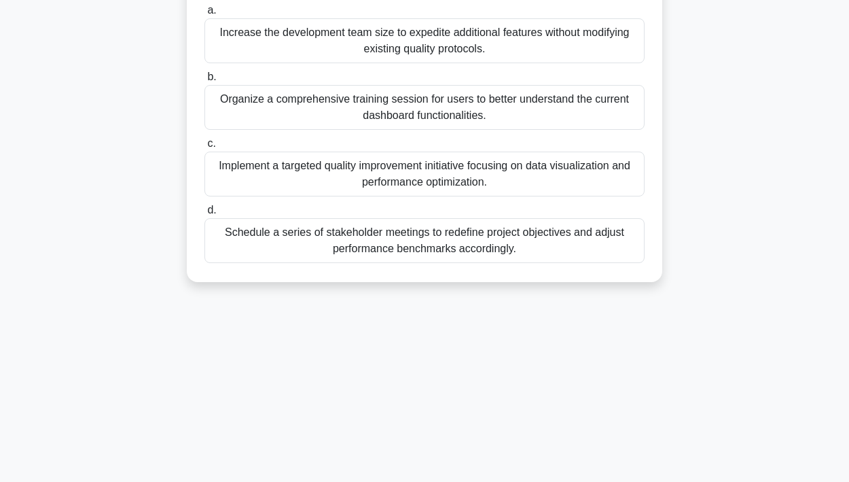
click at [393, 149] on label "c. Implement a targeted quality improvement initiative focusing on data visuali…" at bounding box center [424, 165] width 440 height 61
click at [204, 148] on input "c. Implement a targeted quality improvement initiative focusing on data visuali…" at bounding box center [204, 143] width 0 height 9
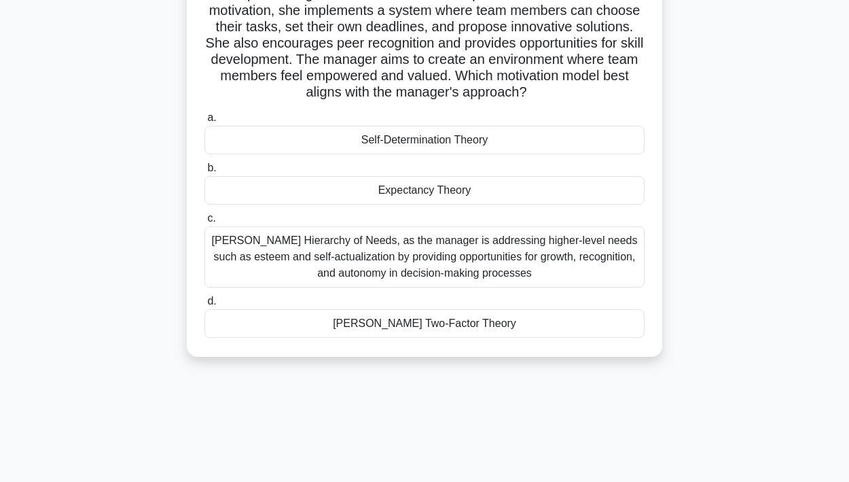
scroll to position [129, 0]
click at [372, 261] on div "Maslow's Hierarchy of Needs, as the manager is addressing higher-level needs su…" at bounding box center [424, 256] width 440 height 61
click at [204, 222] on input "c. Maslow's Hierarchy of Needs, as the manager is addressing higher-level needs…" at bounding box center [204, 217] width 0 height 9
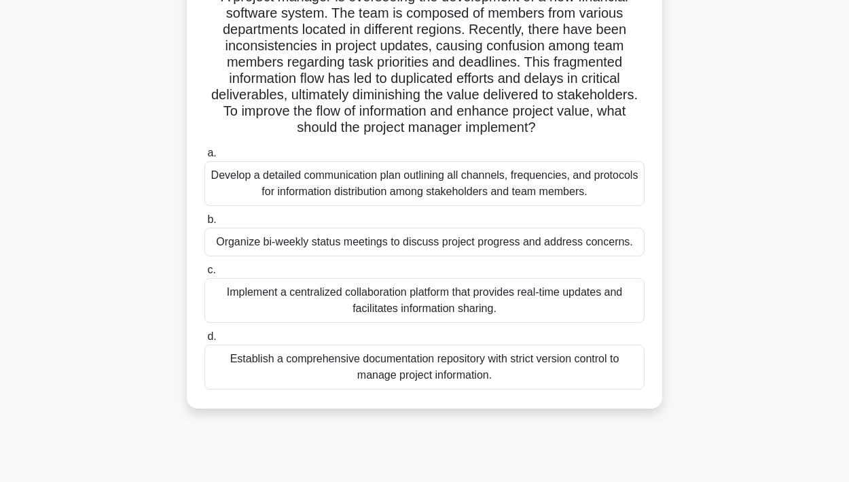
scroll to position [124, 0]
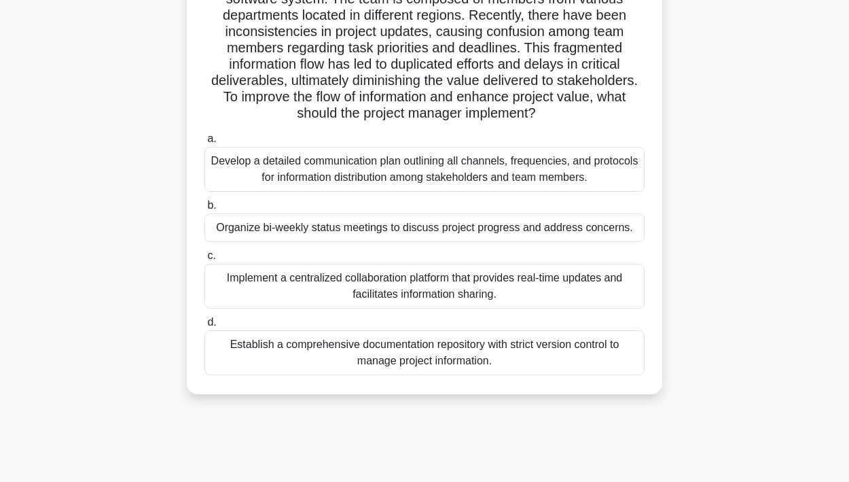
click at [376, 283] on div "Implement a centralized collaboration platform that provides real-time updates …" at bounding box center [424, 286] width 440 height 45
click at [204, 260] on input "c. Implement a centralized collaboration platform that provides real-time updat…" at bounding box center [204, 255] width 0 height 9
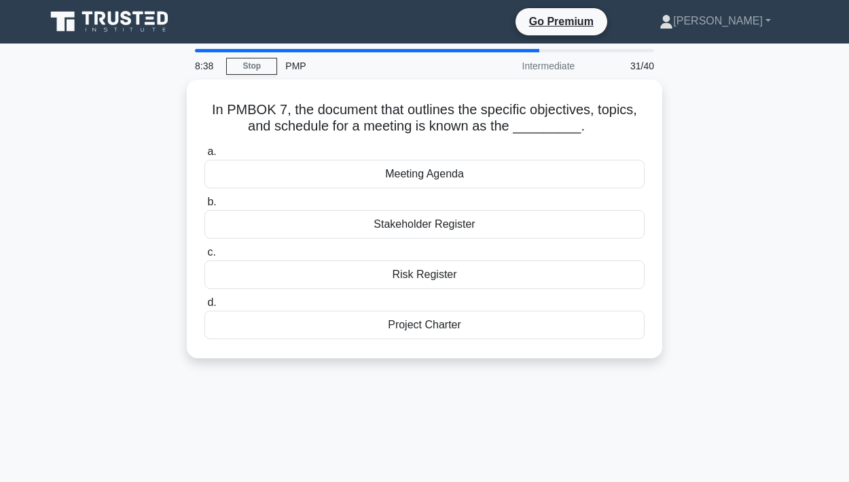
scroll to position [0, 0]
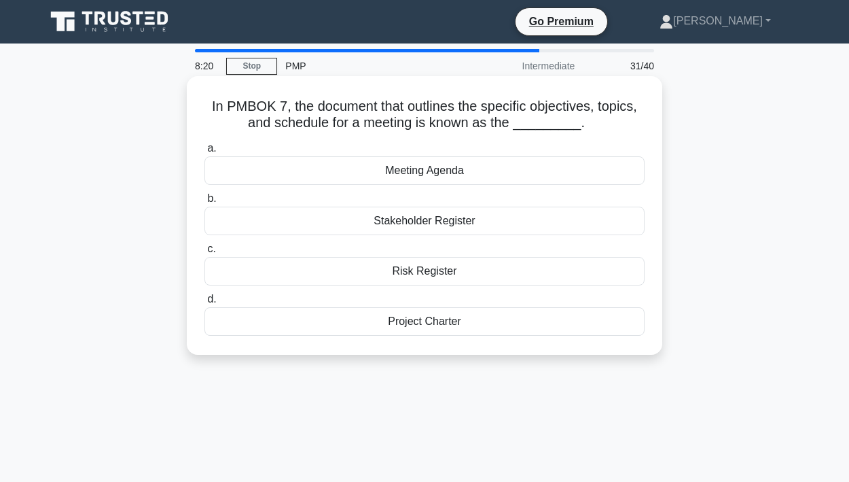
click at [403, 177] on div "Meeting Agenda" at bounding box center [424, 170] width 440 height 29
click at [204, 153] on input "a. Meeting Agenda" at bounding box center [204, 148] width 0 height 9
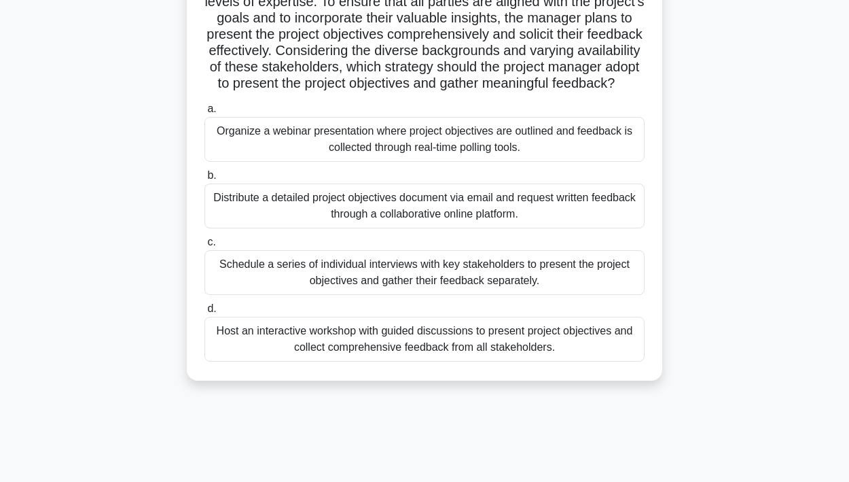
scroll to position [187, 0]
click at [408, 361] on div "Host an interactive workshop with guided discussions to present project objecti…" at bounding box center [424, 338] width 440 height 45
click at [204, 312] on input "d. Host an interactive workshop with guided discussions to present project obje…" at bounding box center [204, 308] width 0 height 9
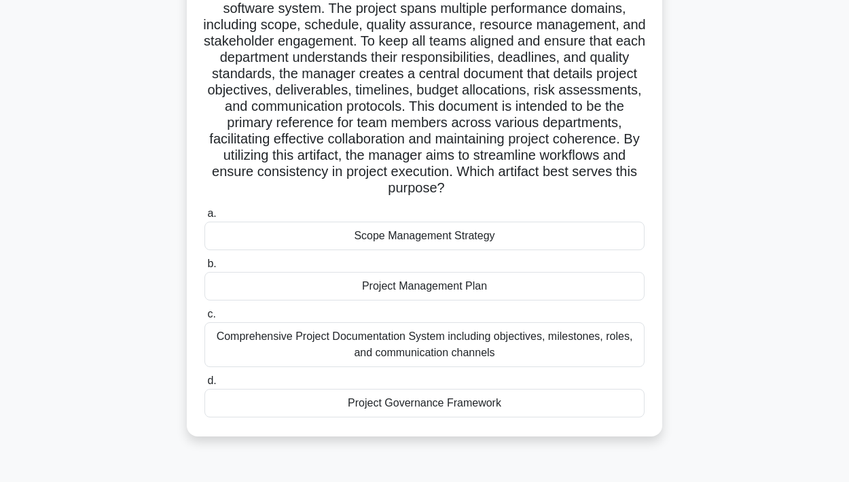
scroll to position [122, 0]
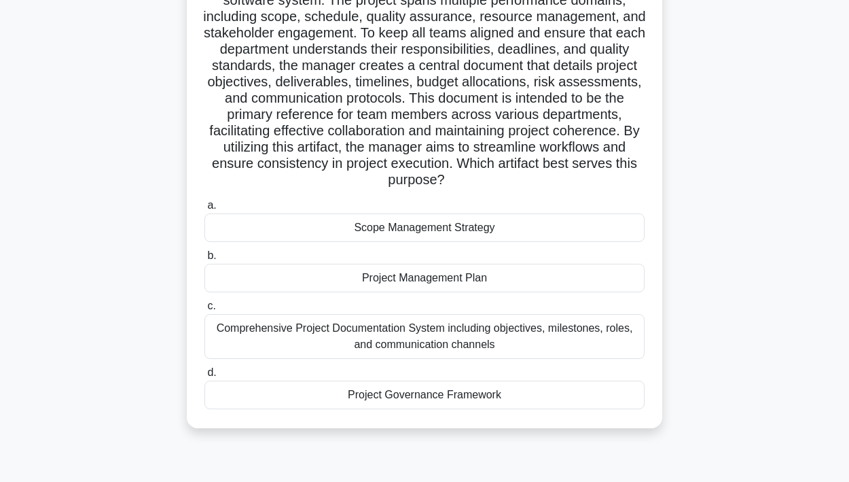
click at [392, 276] on div "Project Management Plan" at bounding box center [424, 278] width 440 height 29
click at [204, 260] on input "b. Project Management Plan" at bounding box center [204, 255] width 0 height 9
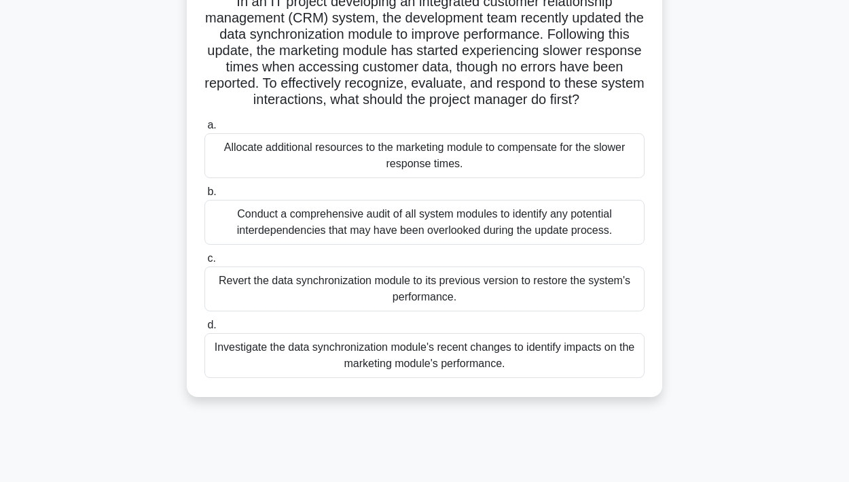
scroll to position [121, 0]
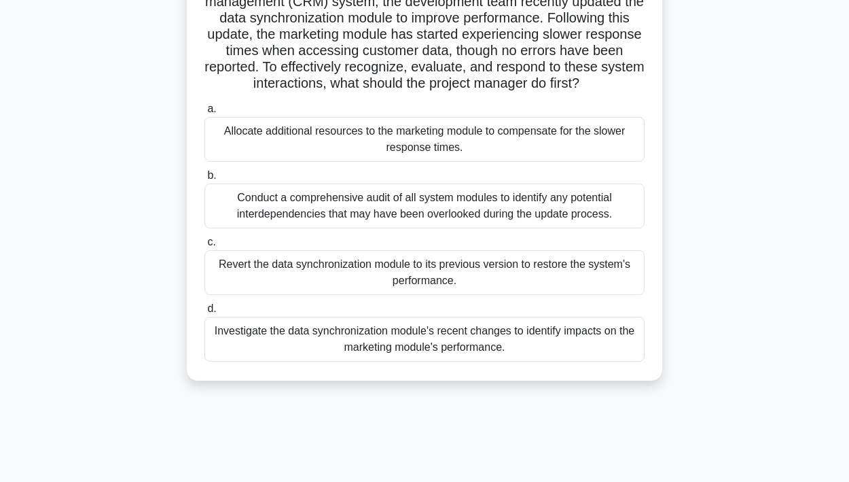
click at [385, 333] on div "Investigate the data synchronization module's recent changes to identify impact…" at bounding box center [424, 339] width 440 height 45
click at [204, 313] on input "d. Investigate the data synchronization module's recent changes to identify imp…" at bounding box center [204, 308] width 0 height 9
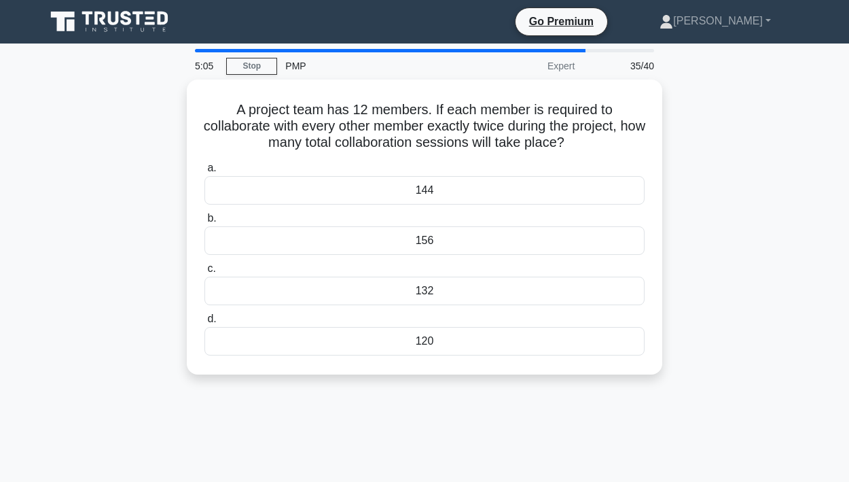
scroll to position [0, 0]
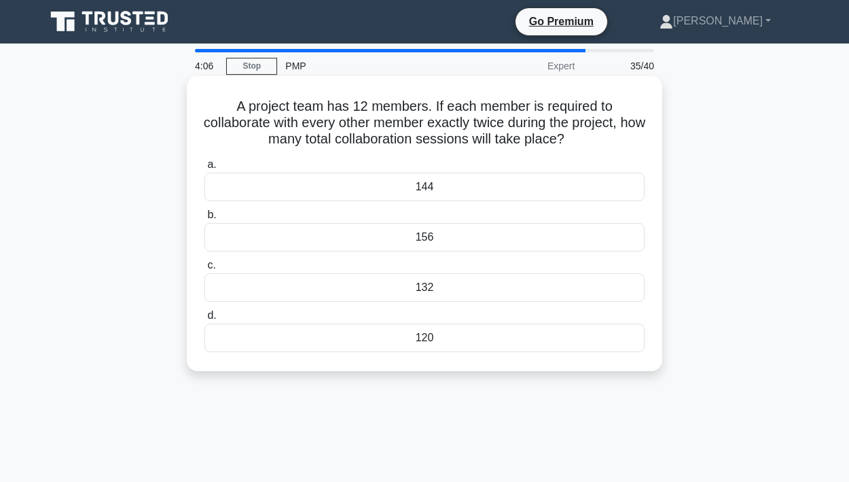
click at [417, 185] on div "144" at bounding box center [424, 187] width 440 height 29
click at [204, 169] on input "a. 144" at bounding box center [204, 164] width 0 height 9
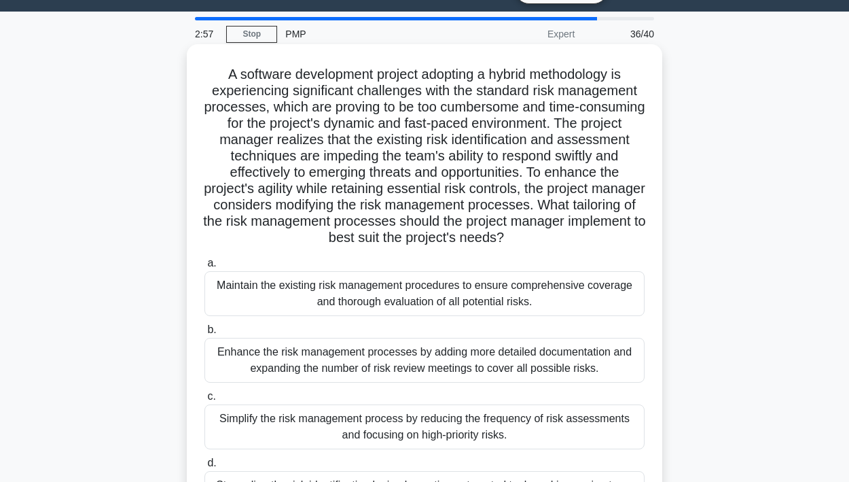
scroll to position [30, 0]
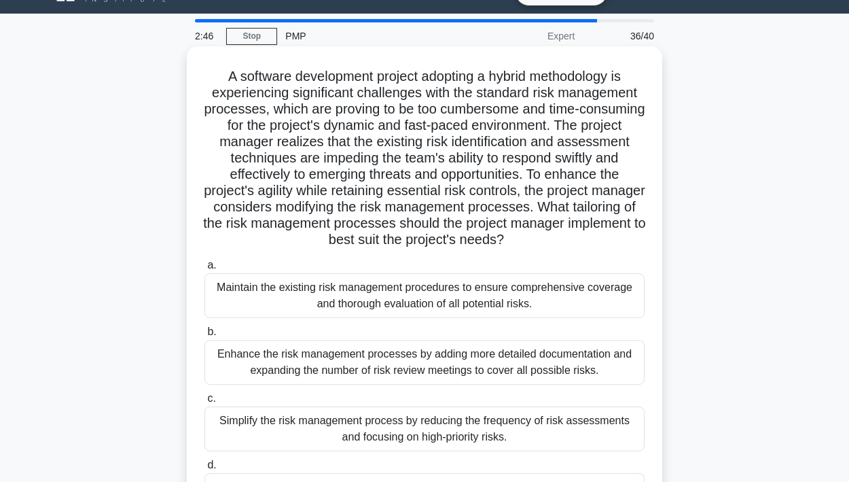
click at [359, 431] on div "Simplify the risk management process by reducing the frequency of risk assessme…" at bounding box center [424, 428] width 440 height 45
click at [204, 403] on input "c. Simplify the risk management process by reducing the frequency of risk asses…" at bounding box center [204, 398] width 0 height 9
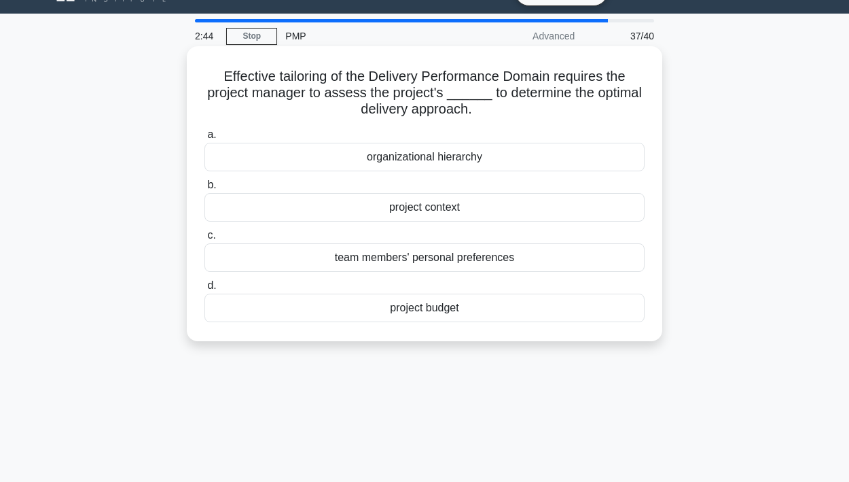
scroll to position [0, 0]
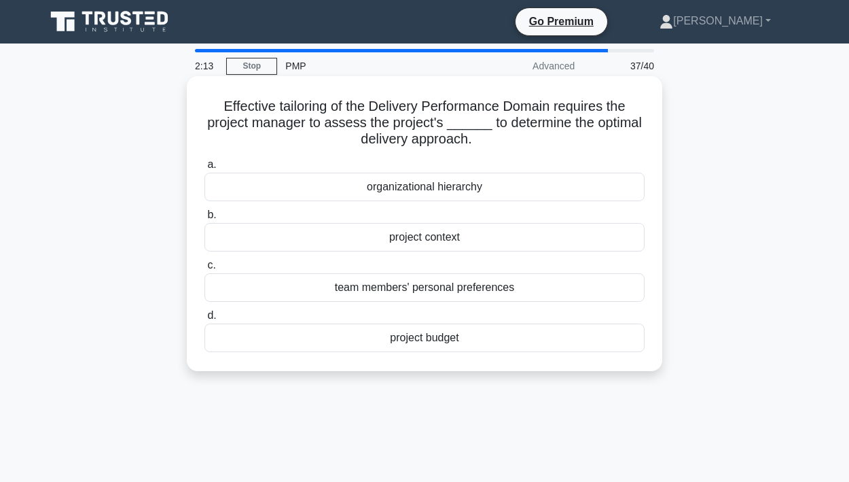
click at [429, 186] on div "organizational hierarchy" at bounding box center [424, 187] width 440 height 29
click at [204, 169] on input "a. organizational hierarchy" at bounding box center [204, 164] width 0 height 9
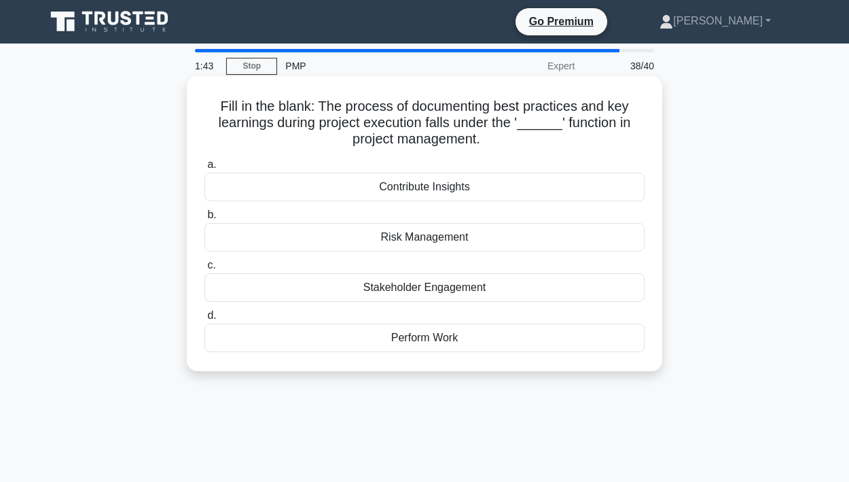
click at [418, 192] on div "Contribute Insights" at bounding box center [424, 187] width 440 height 29
click at [204, 169] on input "a. Contribute Insights" at bounding box center [204, 164] width 0 height 9
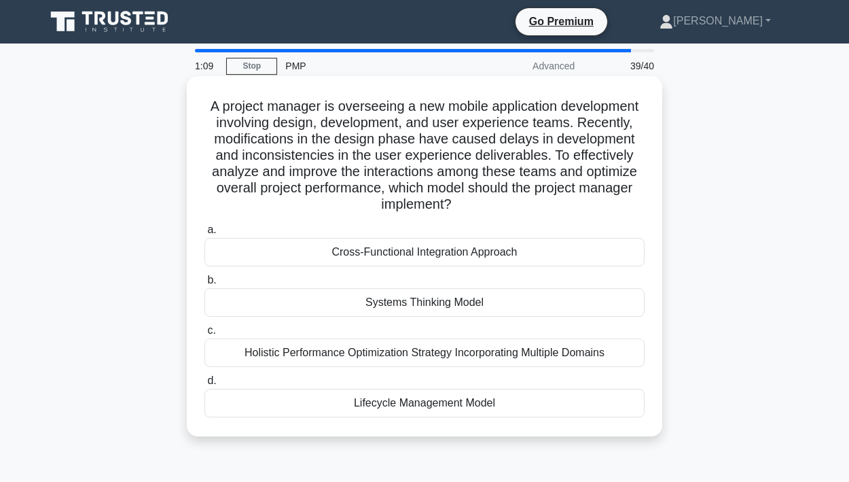
click at [414, 359] on div "Holistic Performance Optimization Strategy Incorporating Multiple Domains" at bounding box center [424, 352] width 440 height 29
click at [204, 335] on input "c. Holistic Performance Optimization Strategy Incorporating Multiple Domains" at bounding box center [204, 330] width 0 height 9
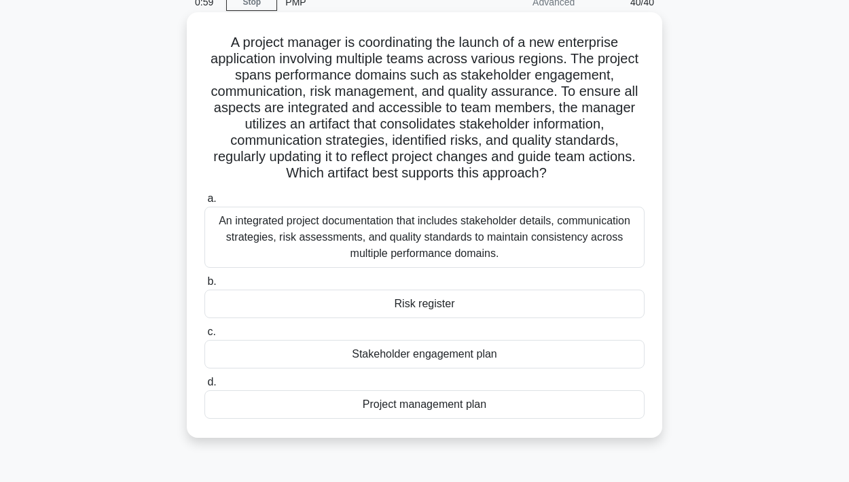
scroll to position [60, 0]
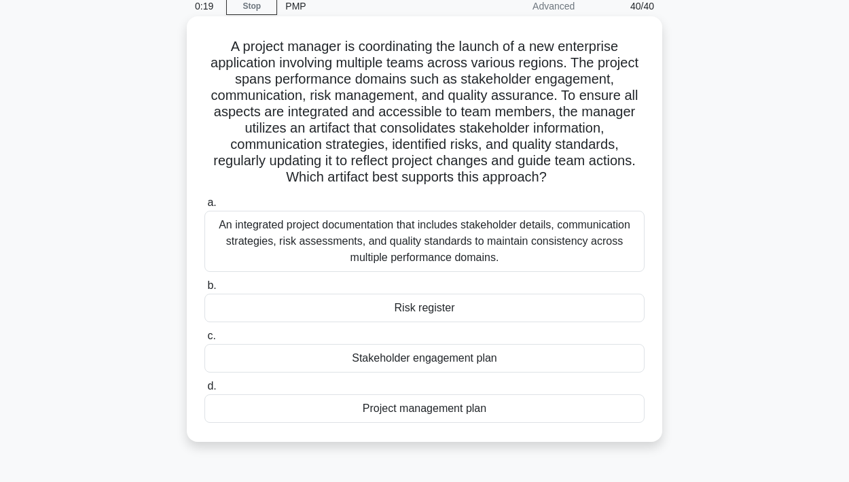
click at [405, 251] on div "An integrated project documentation that includes stakeholder details, communic…" at bounding box center [424, 241] width 440 height 61
click at [204, 207] on input "a. An integrated project documentation that includes stakeholder details, commu…" at bounding box center [204, 202] width 0 height 9
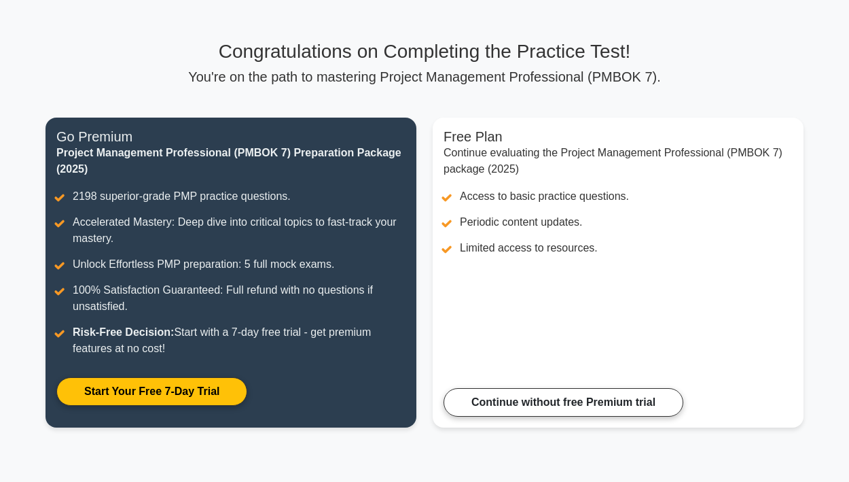
scroll to position [90, 0]
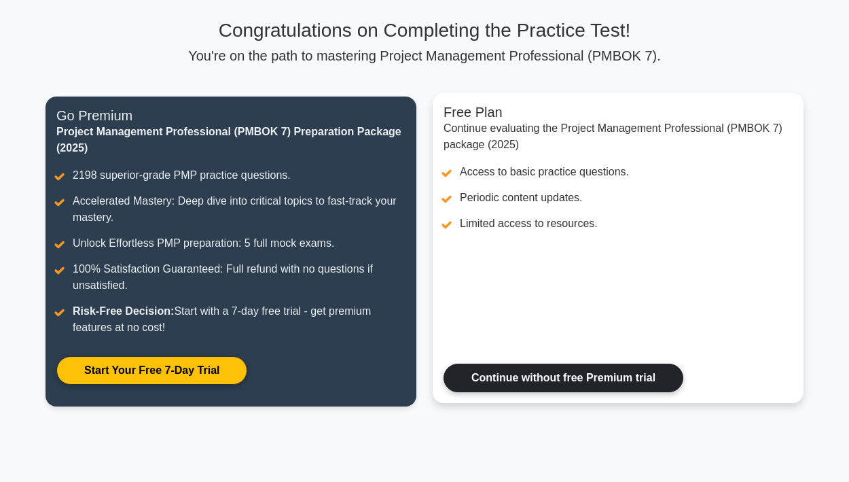
click at [553, 375] on link "Continue without free Premium trial" at bounding box center [564, 377] width 240 height 29
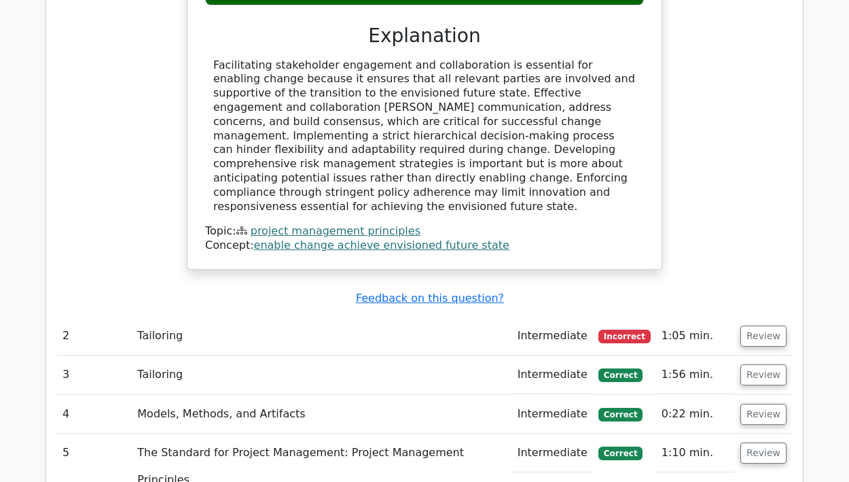
scroll to position [1460, 0]
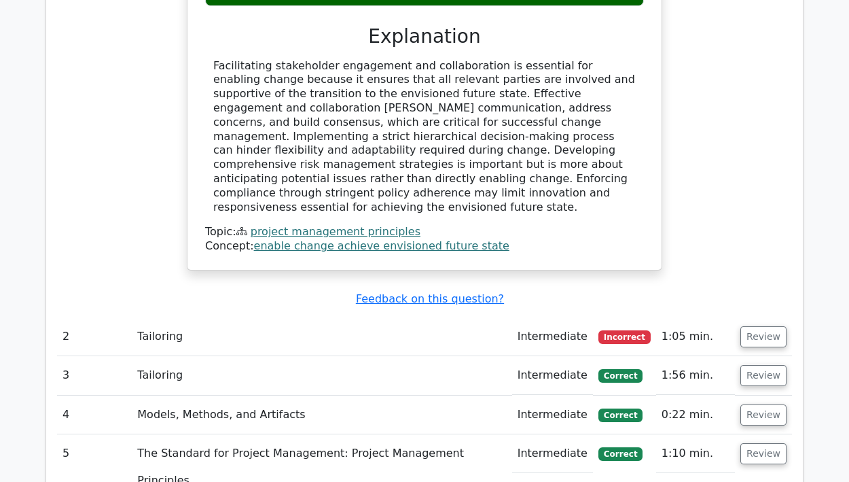
click at [432, 317] on td "Tailoring" at bounding box center [322, 336] width 380 height 39
click at [768, 326] on button "Review" at bounding box center [763, 336] width 46 height 21
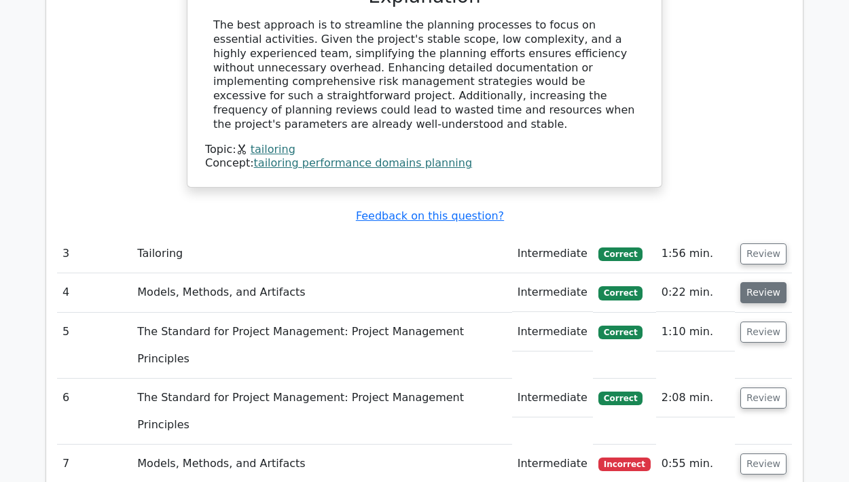
scroll to position [2129, 0]
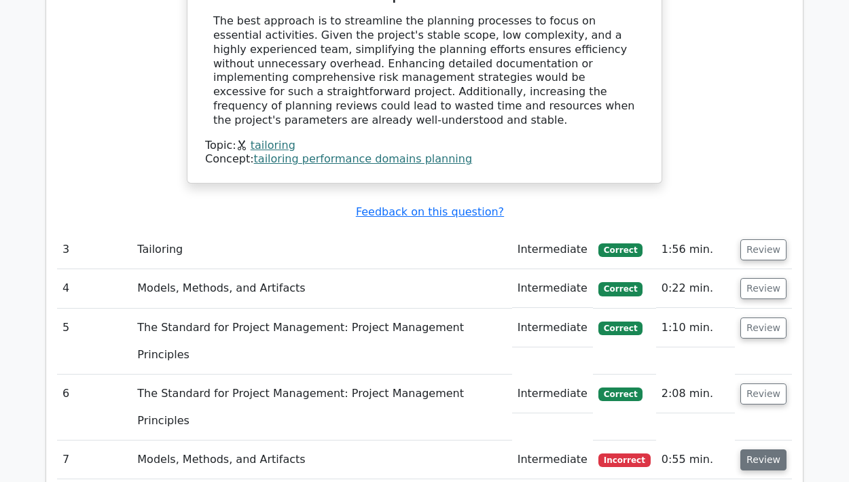
click at [765, 449] on button "Review" at bounding box center [763, 459] width 46 height 21
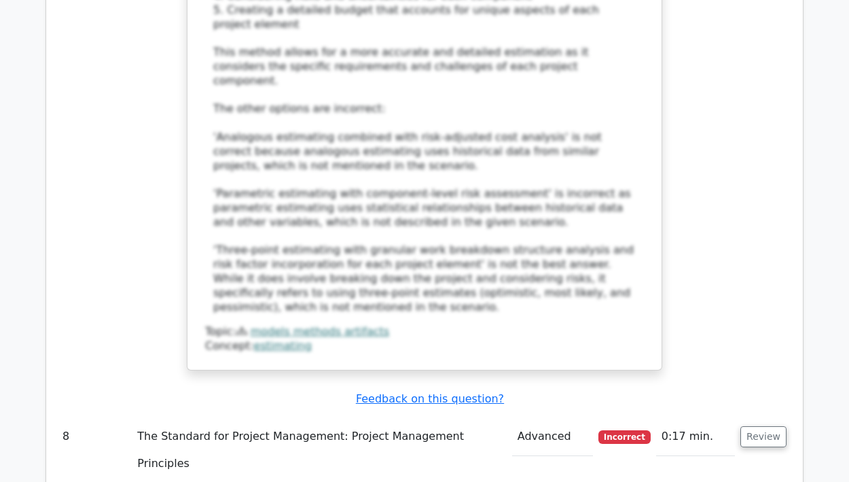
scroll to position [3188, 0]
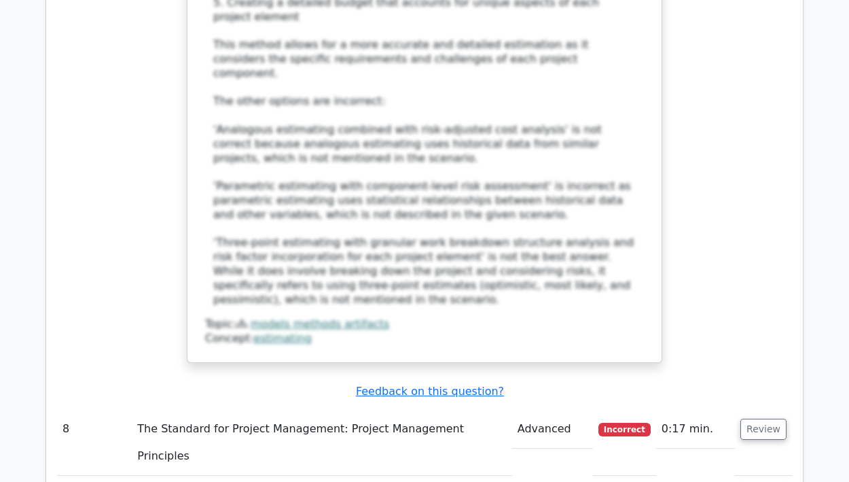
click at [624, 422] on span "Incorrect" at bounding box center [624, 429] width 52 height 14
click at [752, 418] on button "Review" at bounding box center [763, 428] width 46 height 21
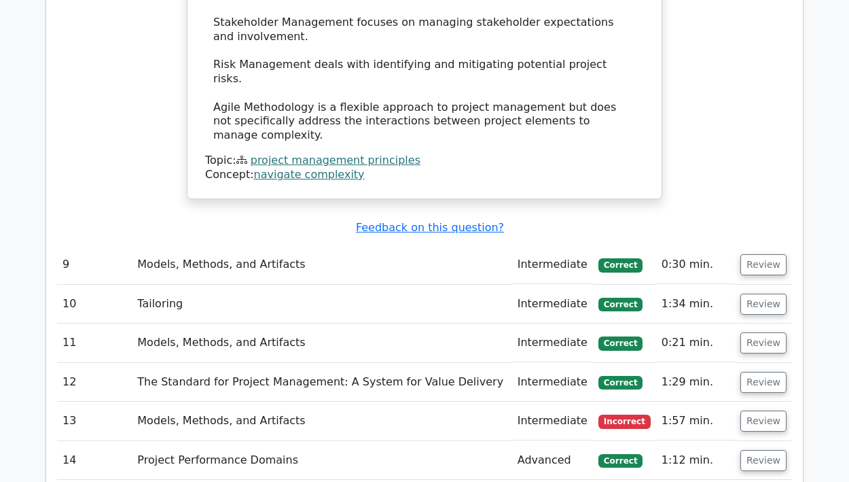
scroll to position [4041, 0]
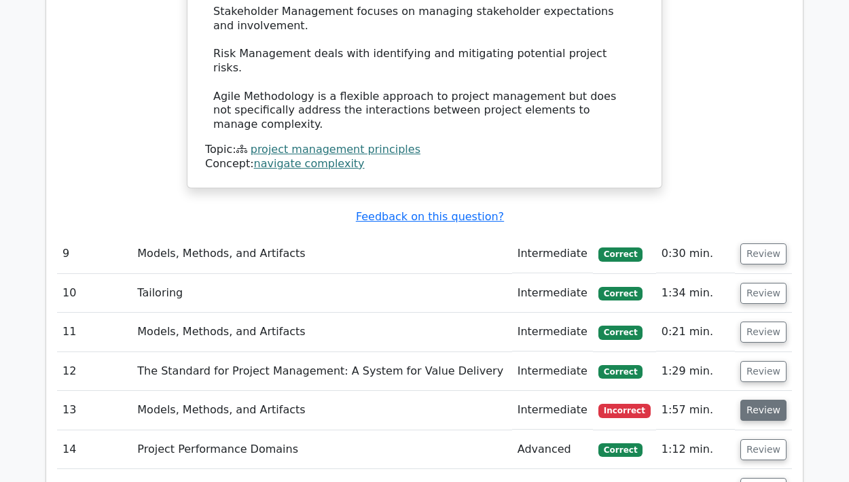
click at [757, 399] on button "Review" at bounding box center [763, 409] width 46 height 21
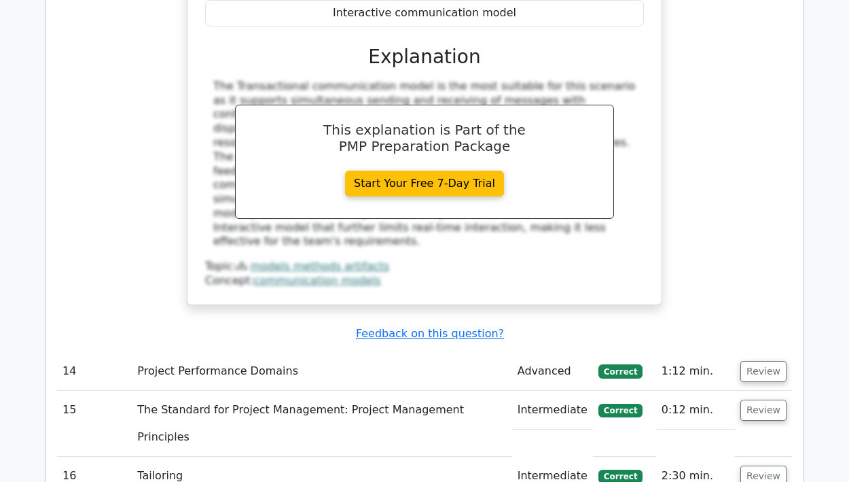
scroll to position [4983, 0]
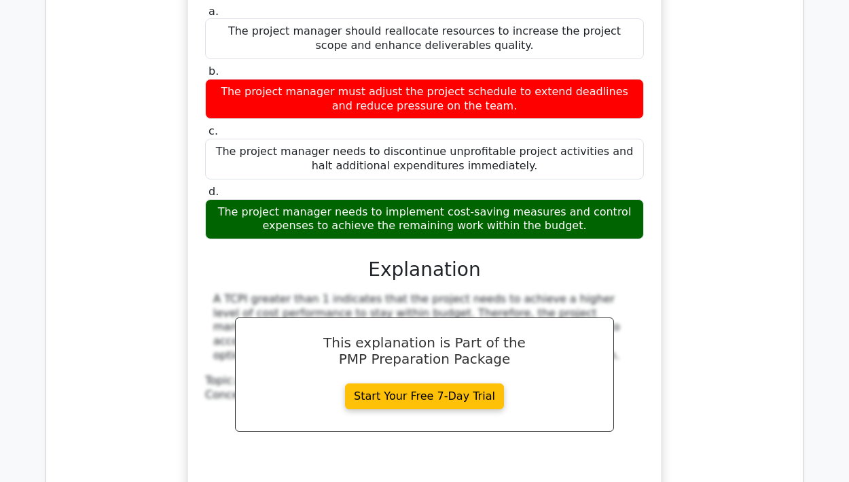
scroll to position [5629, 0]
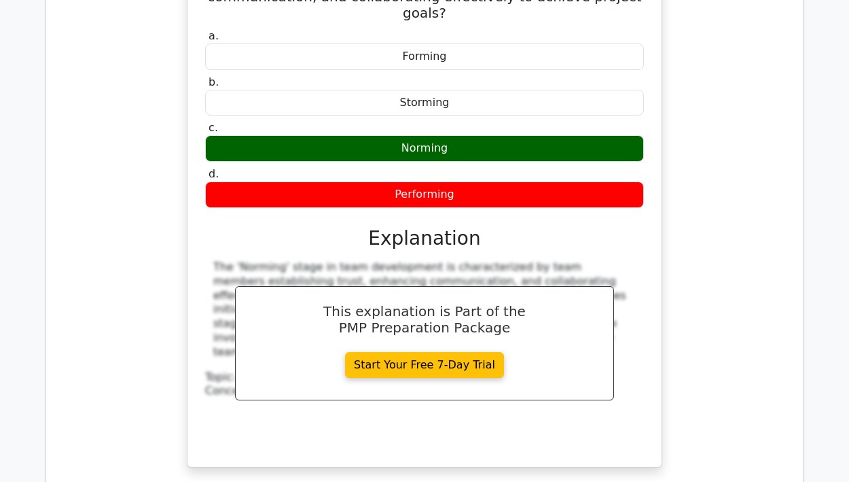
scroll to position [6286, 0]
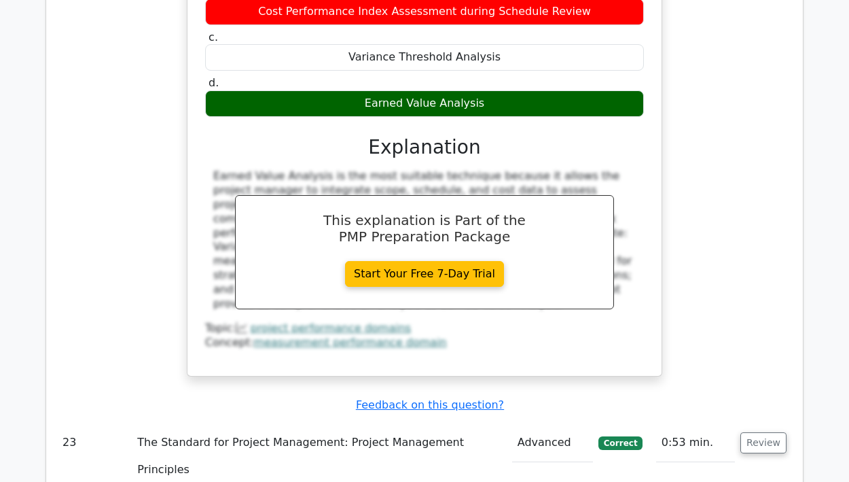
scroll to position [7178, 0]
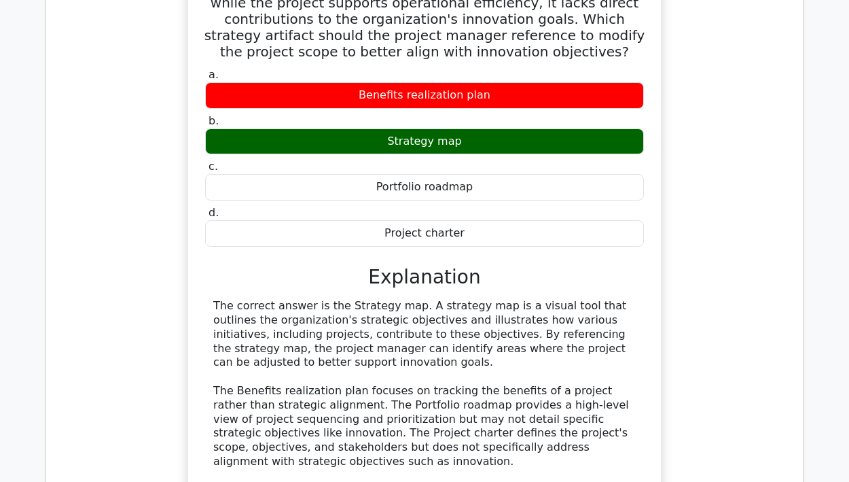
scroll to position [7882, 0]
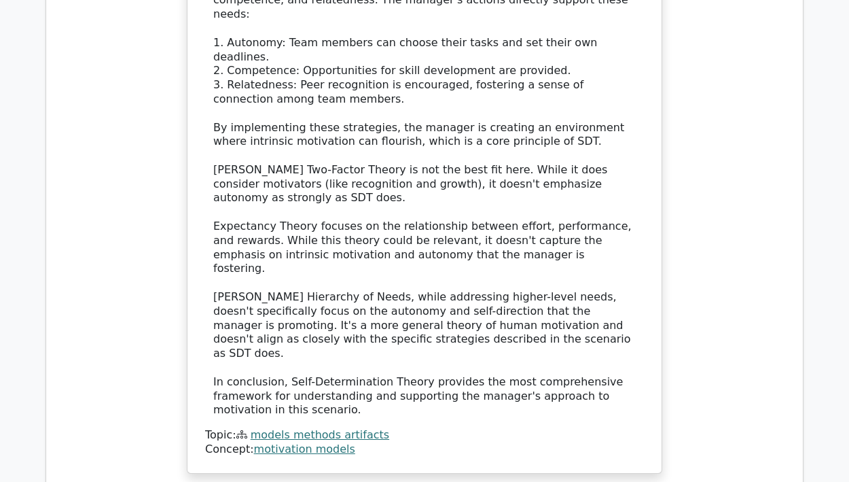
scroll to position [9128, 0]
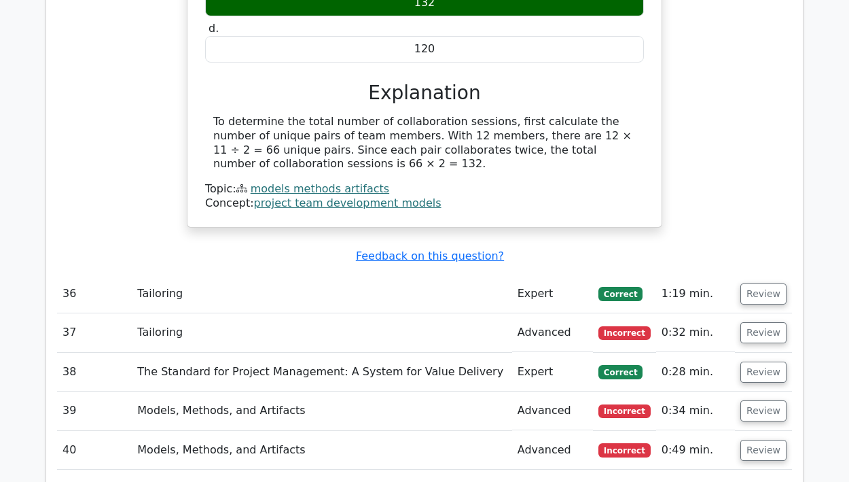
scroll to position [10039, 0]
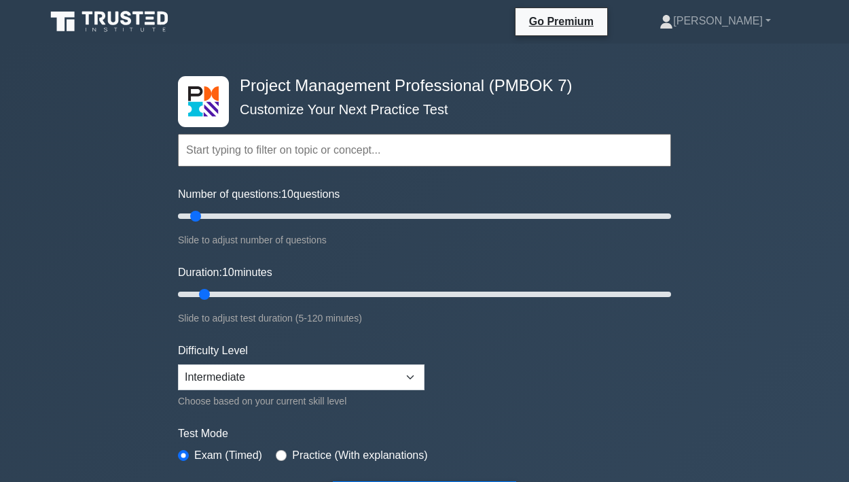
click at [281, 155] on input "text" at bounding box center [424, 150] width 493 height 33
click at [304, 152] on input "text" at bounding box center [424, 150] width 493 height 33
click at [282, 151] on input "text" at bounding box center [424, 150] width 493 height 33
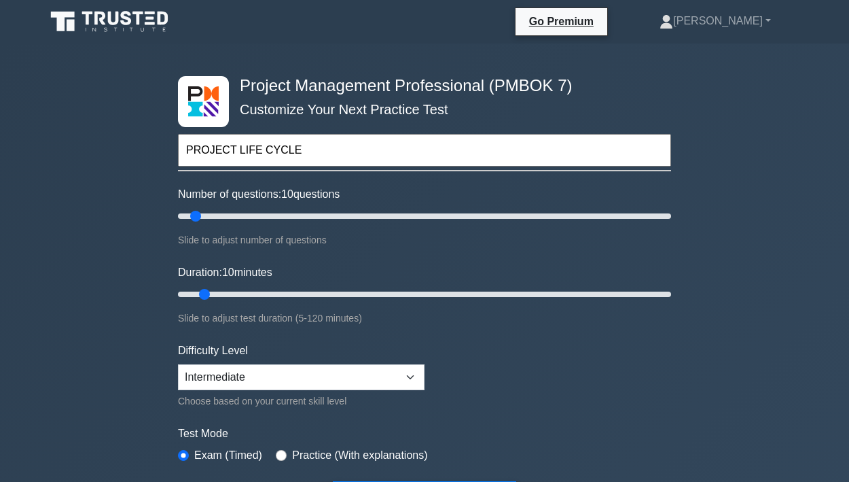
type input "PROJECT LIFE CYCLE"
type input "60"
click at [314, 216] on input "Number of questions: 10 questions" at bounding box center [424, 216] width 493 height 16
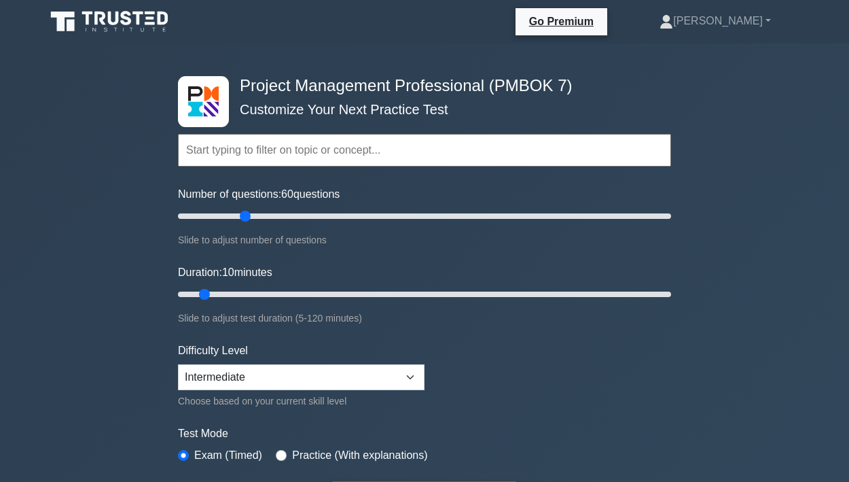
click at [243, 215] on input "Number of questions: 60 questions" at bounding box center [424, 216] width 493 height 16
click at [228, 217] on input "Number of questions: 30 questions" at bounding box center [424, 216] width 493 height 16
type input "20"
click at [221, 217] on input "Number of questions: 25 questions" at bounding box center [424, 216] width 493 height 16
click at [281, 291] on input "Duration: 10 minutes" at bounding box center [424, 294] width 493 height 16
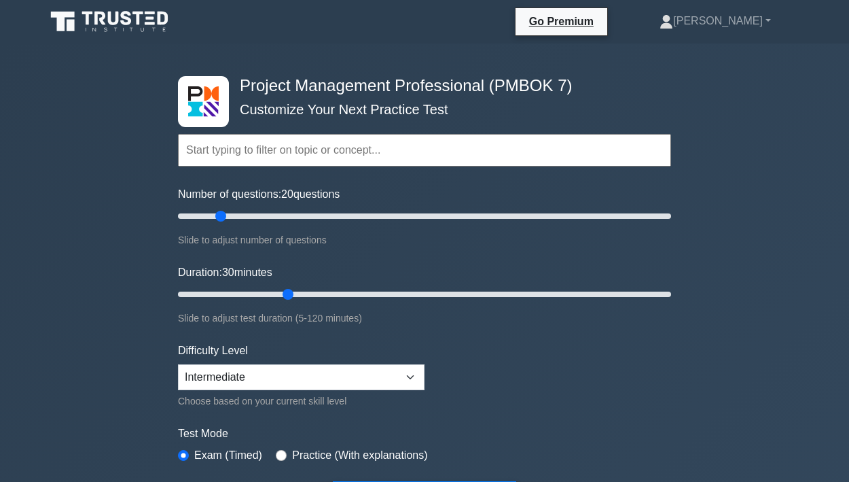
click at [281, 291] on input "Duration: 30 minutes" at bounding box center [424, 294] width 493 height 16
click at [272, 293] on input "Duration: 30 minutes" at bounding box center [424, 294] width 493 height 16
click at [261, 293] on input "Duration: 25 minutes" at bounding box center [424, 294] width 493 height 16
type input "20"
click at [254, 292] on input "Duration: 25 minutes" at bounding box center [424, 294] width 493 height 16
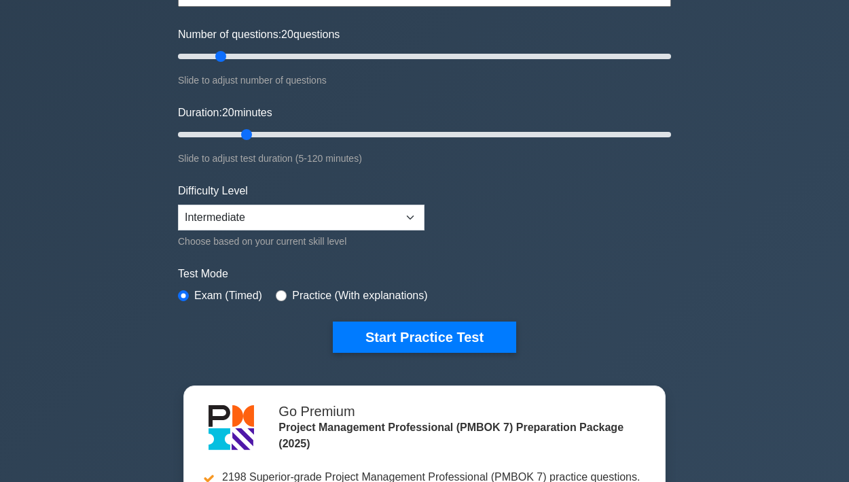
scroll to position [264, 0]
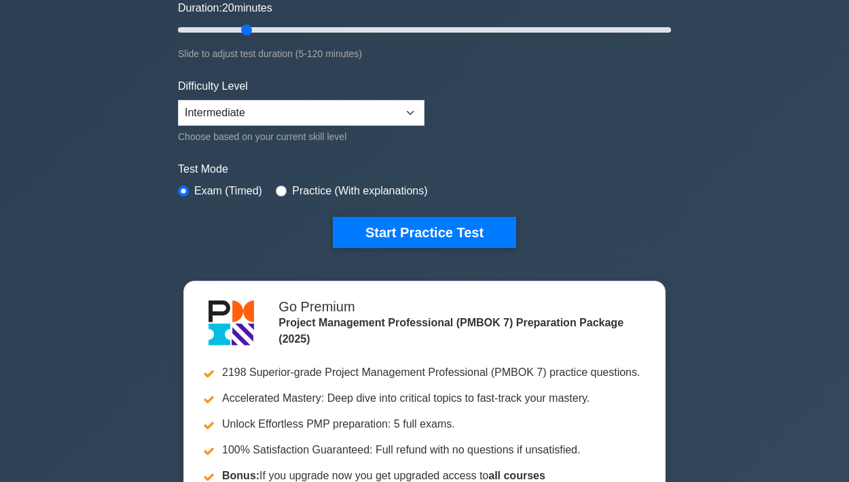
click at [302, 128] on div "Choose based on your current skill level" at bounding box center [301, 136] width 247 height 16
click at [268, 125] on div "Difficulty Level Beginner Intermediate Expert Choose based on your current skil…" at bounding box center [301, 111] width 247 height 67
select select "expert"
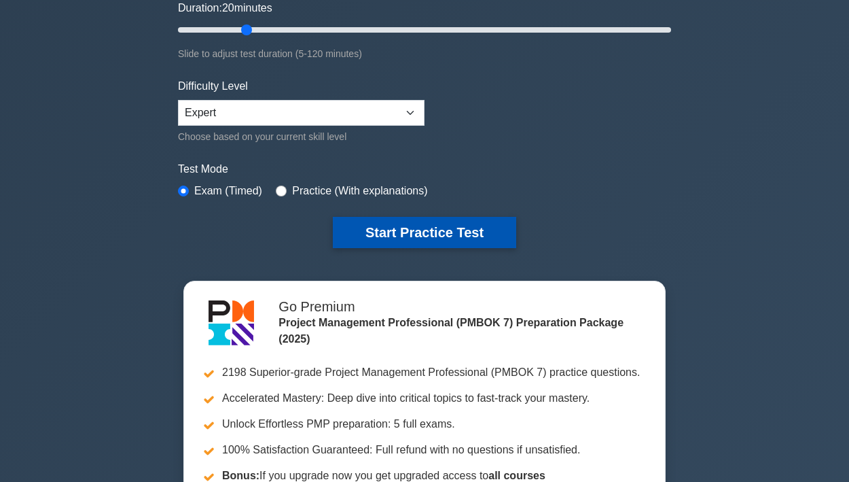
click at [380, 232] on button "Start Practice Test" at bounding box center [424, 232] width 183 height 31
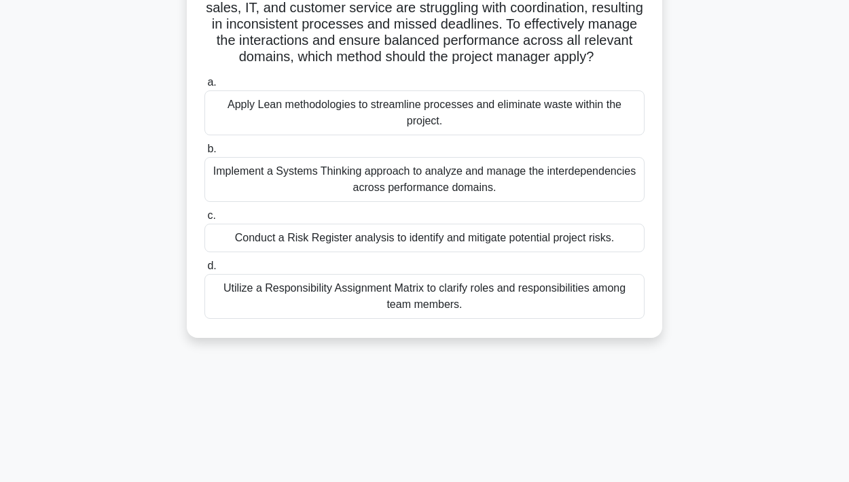
scroll to position [140, 0]
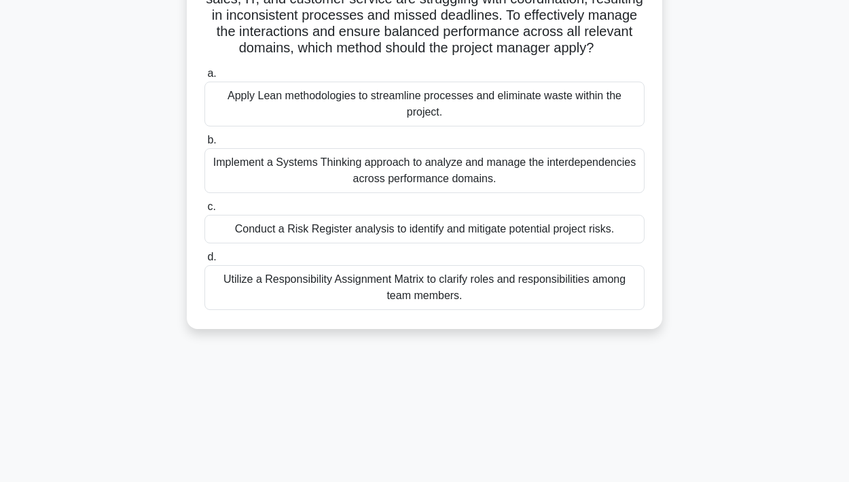
click at [425, 180] on div "Implement a Systems Thinking approach to analyze and manage the interdependenci…" at bounding box center [424, 170] width 440 height 45
click at [204, 145] on input "b. Implement a Systems Thinking approach to analyze and manage the interdepende…" at bounding box center [204, 140] width 0 height 9
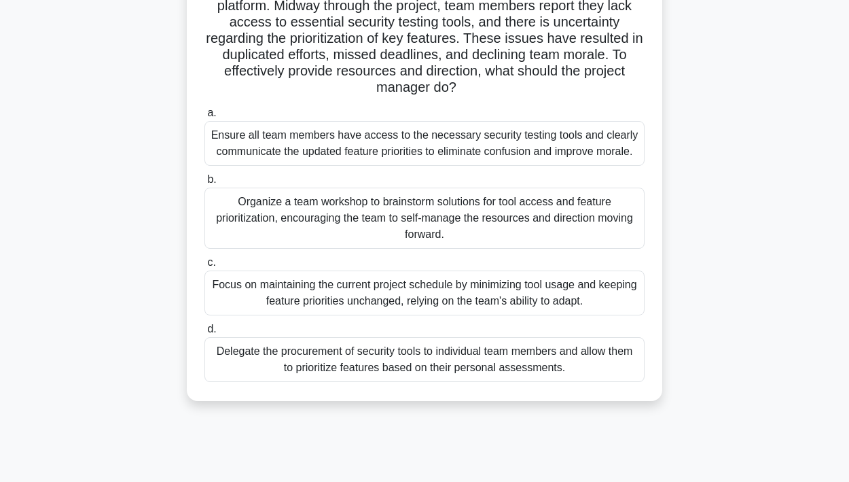
scroll to position [113, 0]
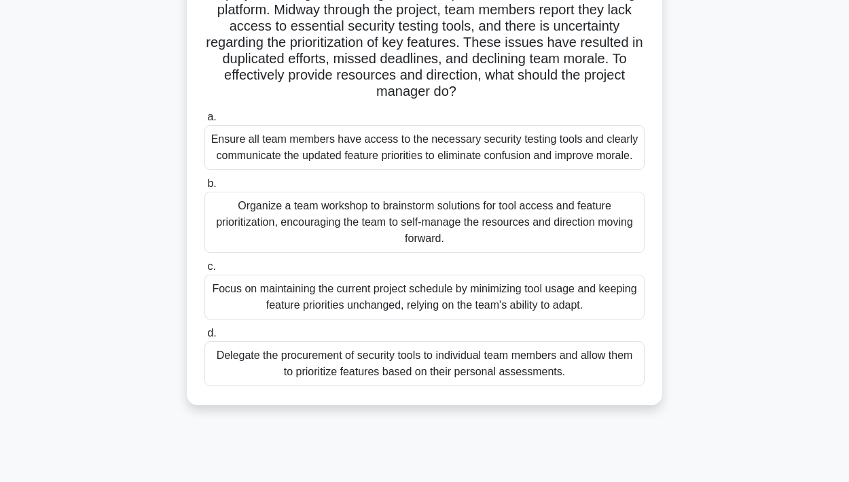
click at [364, 230] on div "Organize a team workshop to brainstorm solutions for tool access and feature pr…" at bounding box center [424, 222] width 440 height 61
click at [204, 188] on input "b. Organize a team workshop to brainstorm solutions for tool access and feature…" at bounding box center [204, 183] width 0 height 9
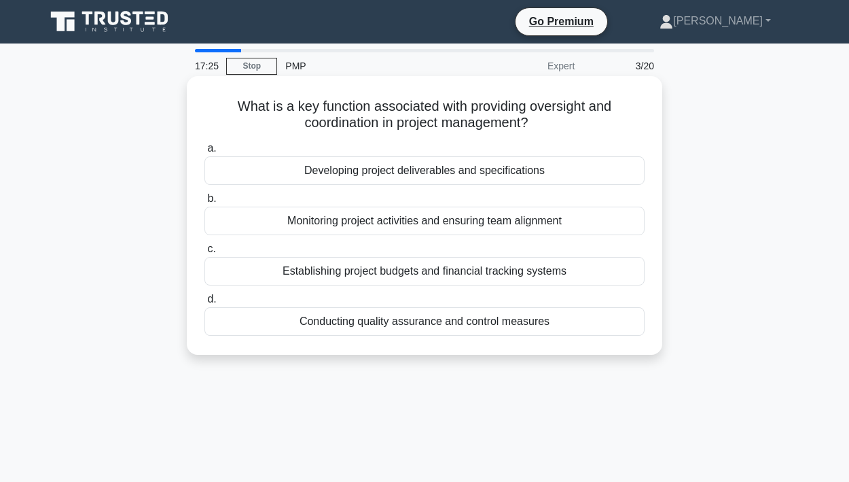
scroll to position [-6, 0]
click at [487, 226] on div "Monitoring project activities and ensuring team alignment" at bounding box center [424, 220] width 440 height 29
click at [204, 203] on input "b. Monitoring project activities and ensuring team alignment" at bounding box center [204, 198] width 0 height 9
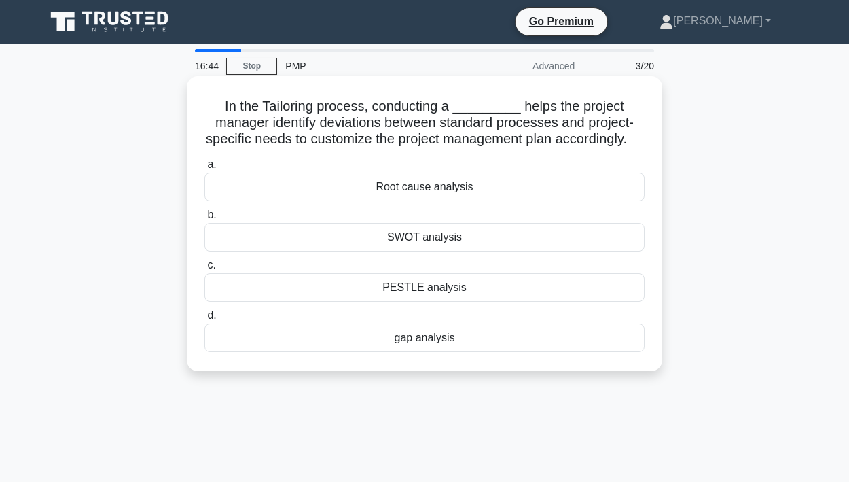
scroll to position [0, 0]
click at [411, 333] on div "gap analysis" at bounding box center [424, 337] width 440 height 29
click at [204, 320] on input "d. gap analysis" at bounding box center [204, 315] width 0 height 9
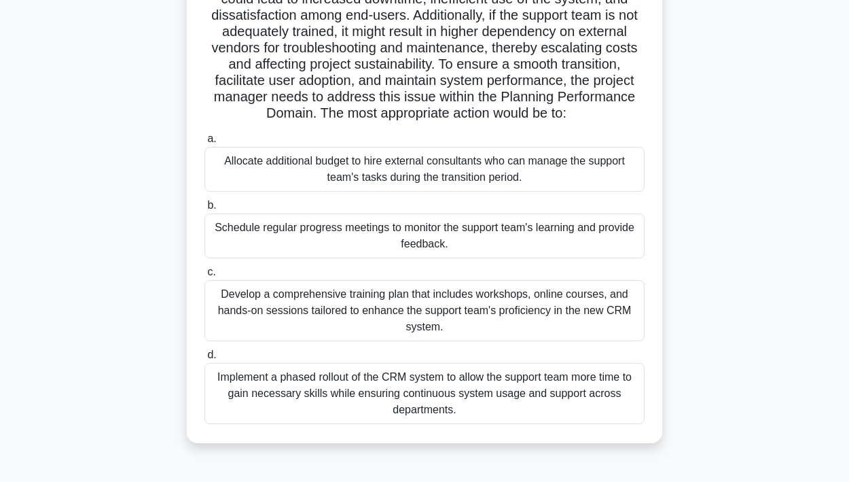
scroll to position [214, 0]
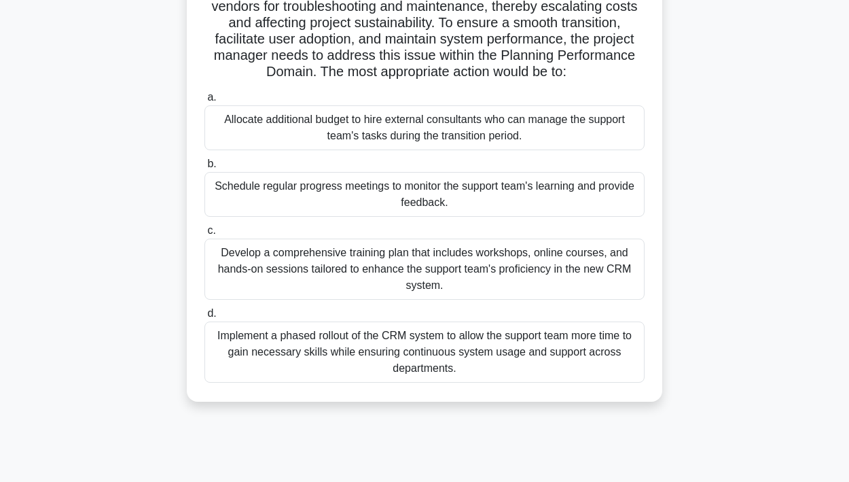
click at [479, 270] on div "Develop a comprehensive training plan that includes workshops, online courses, …" at bounding box center [424, 268] width 440 height 61
click at [204, 235] on input "c. Develop a comprehensive training plan that includes workshops, online course…" at bounding box center [204, 230] width 0 height 9
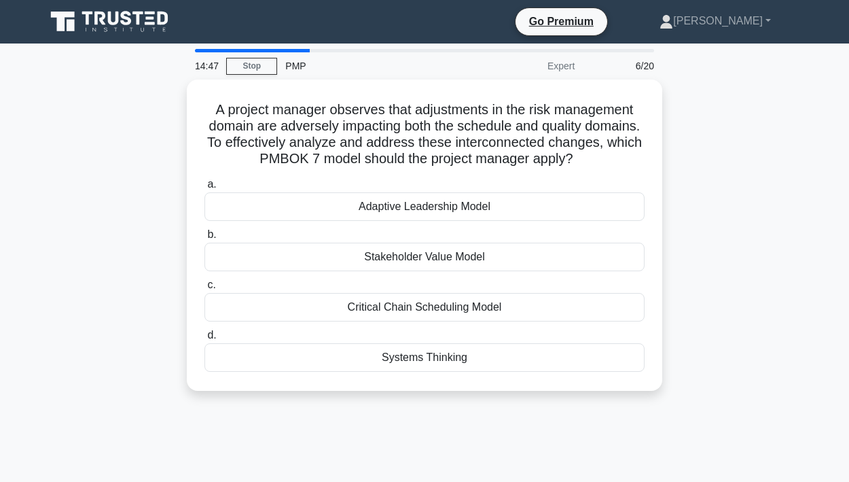
scroll to position [0, 0]
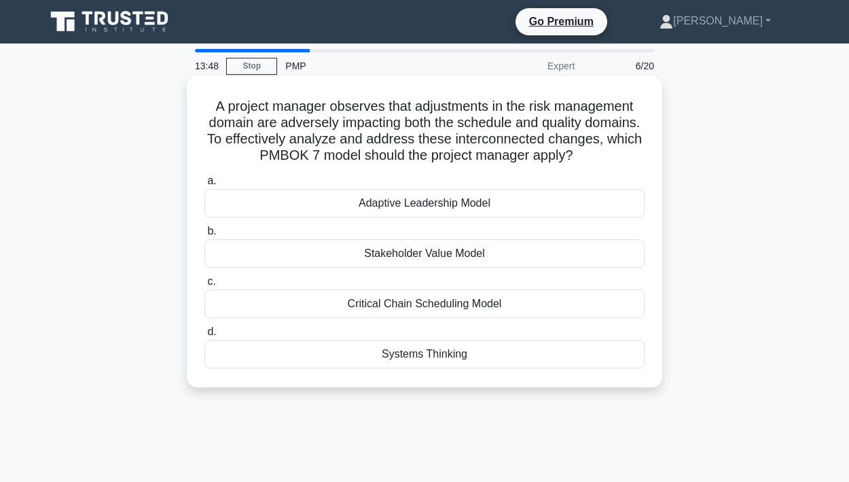
click at [459, 355] on div "Systems Thinking" at bounding box center [424, 354] width 440 height 29
click at [204, 336] on input "d. Systems Thinking" at bounding box center [204, 331] width 0 height 9
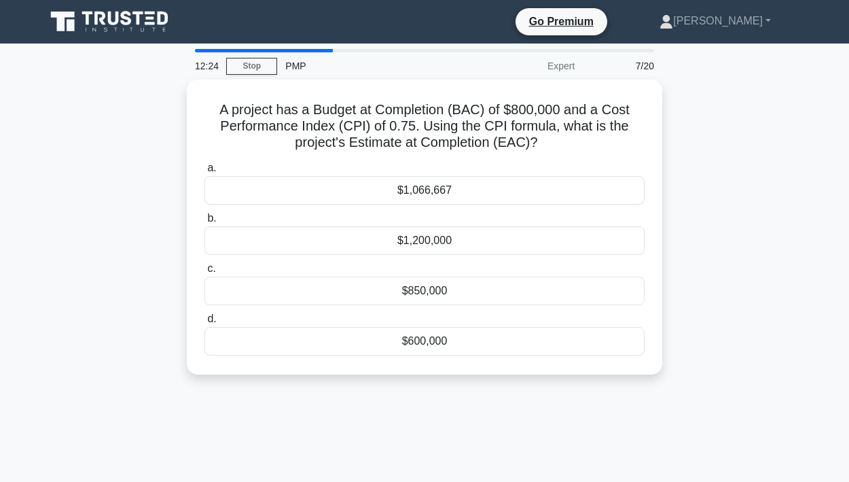
click at [459, 355] on div "a. $1,066,667 b. $1,200,000 c. d." at bounding box center [424, 257] width 456 height 201
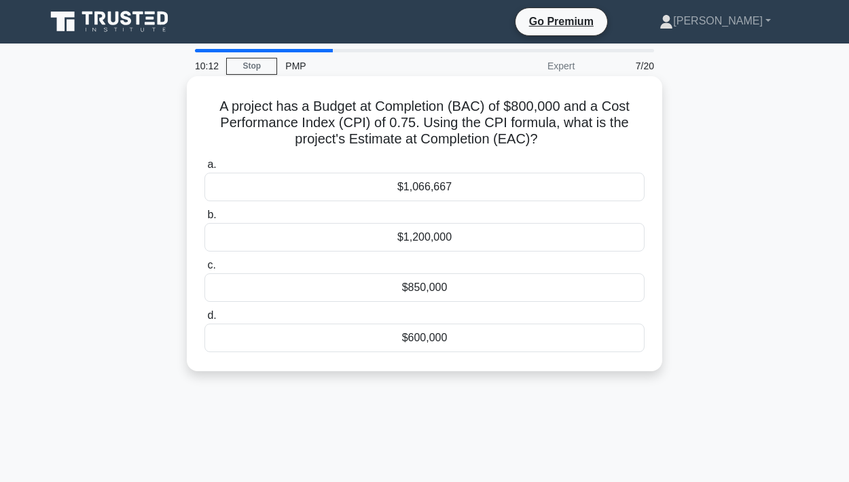
click at [428, 187] on div "$1,066,667" at bounding box center [424, 187] width 440 height 29
click at [204, 169] on input "a. $1,066,667" at bounding box center [204, 164] width 0 height 9
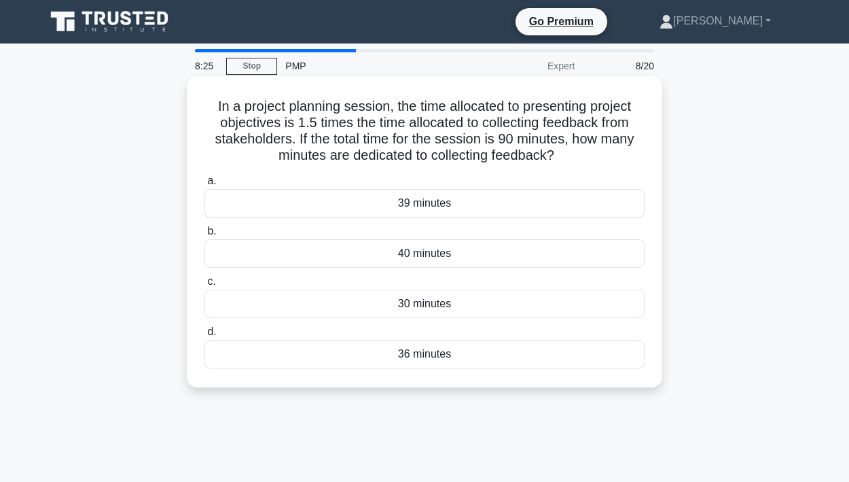
click at [411, 359] on div "36 minutes" at bounding box center [424, 354] width 440 height 29
click at [204, 336] on input "d. 36 minutes" at bounding box center [204, 331] width 0 height 9
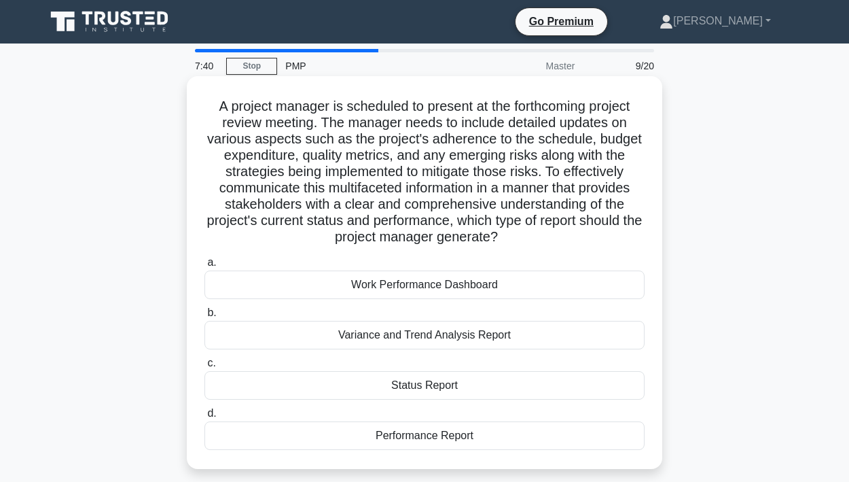
click at [412, 389] on div "Status Report" at bounding box center [424, 385] width 440 height 29
click at [204, 367] on input "c. Status Report" at bounding box center [204, 363] width 0 height 9
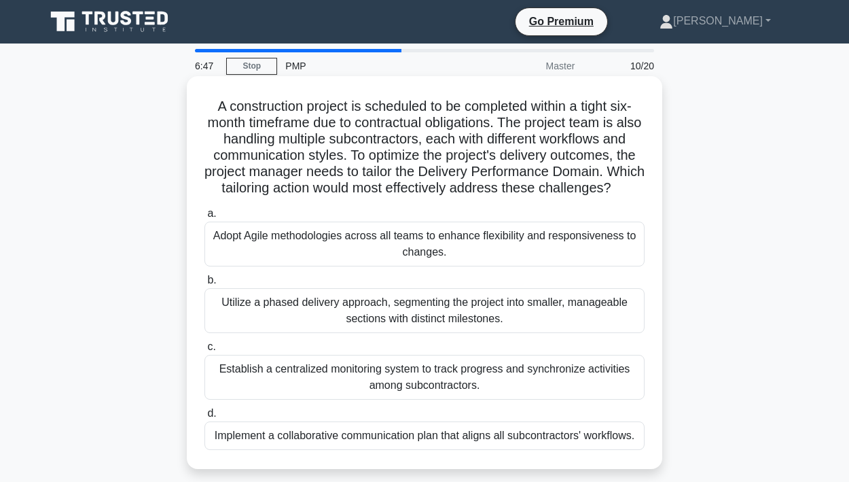
click at [416, 297] on div "Utilize a phased delivery approach, segmenting the project into smaller, manage…" at bounding box center [424, 310] width 440 height 45
click at [204, 285] on input "b. Utilize a phased delivery approach, segmenting the project into smaller, man…" at bounding box center [204, 280] width 0 height 9
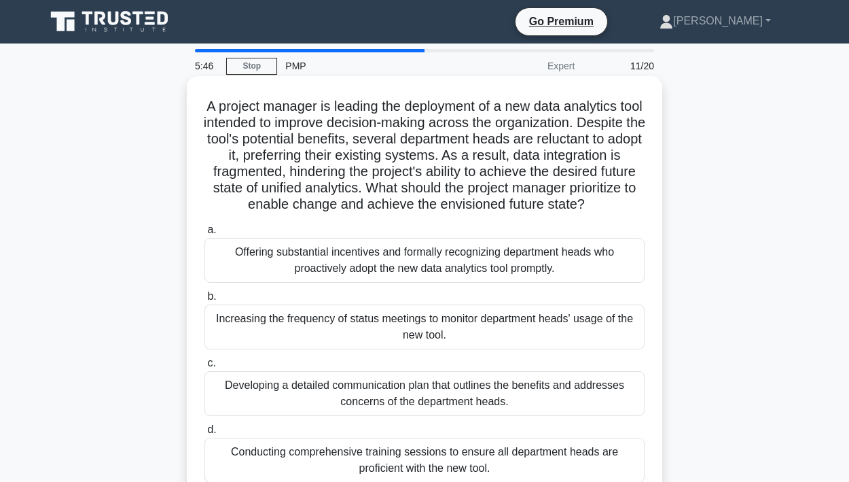
click at [410, 459] on div "Conducting comprehensive training sessions to ensure all department heads are p…" at bounding box center [424, 459] width 440 height 45
click at [204, 434] on input "d. Conducting comprehensive training sessions to ensure all department heads ar…" at bounding box center [204, 429] width 0 height 9
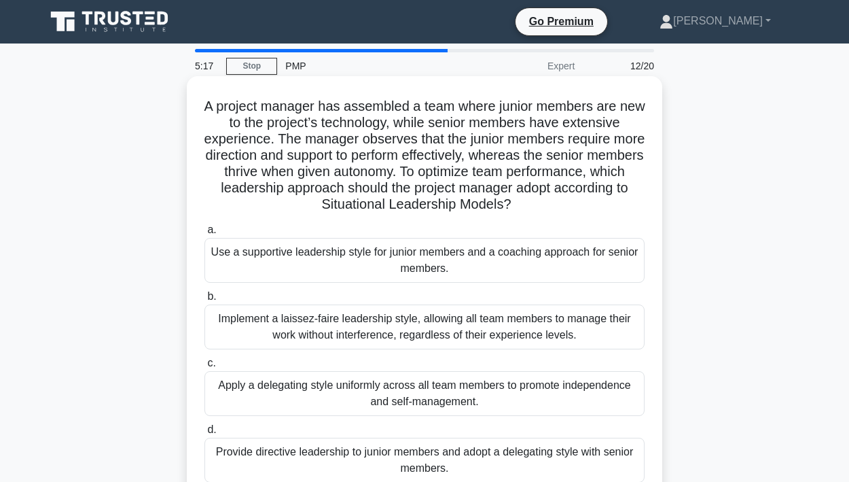
click at [376, 262] on div "Use a supportive leadership style for junior members and a coaching approach fo…" at bounding box center [424, 260] width 440 height 45
click at [204, 234] on input "a. Use a supportive leadership style for junior members and a coaching approach…" at bounding box center [204, 230] width 0 height 9
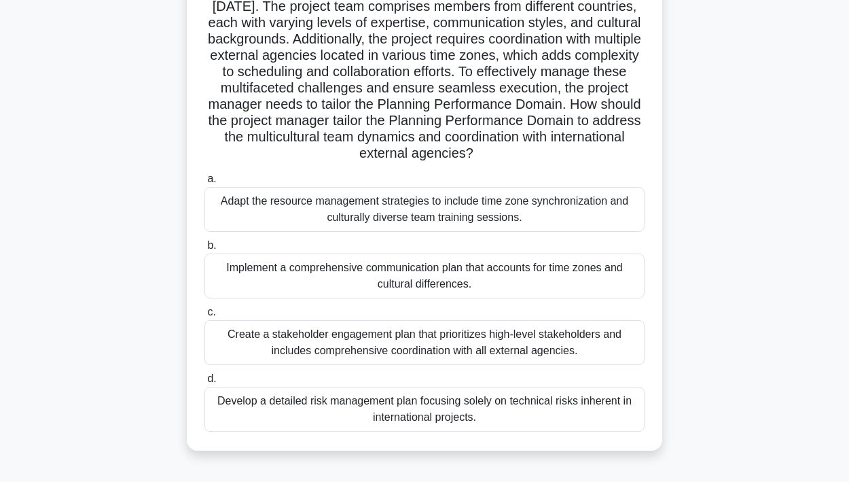
scroll to position [134, 0]
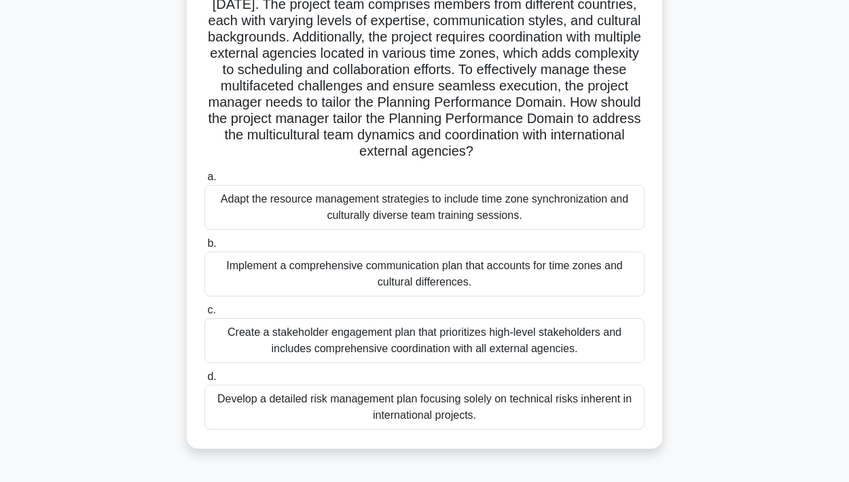
click at [441, 201] on div "Adapt the resource management strategies to include time zone synchronization a…" at bounding box center [424, 207] width 440 height 45
click at [204, 181] on input "a. Adapt the resource management strategies to include time zone synchronizatio…" at bounding box center [204, 177] width 0 height 9
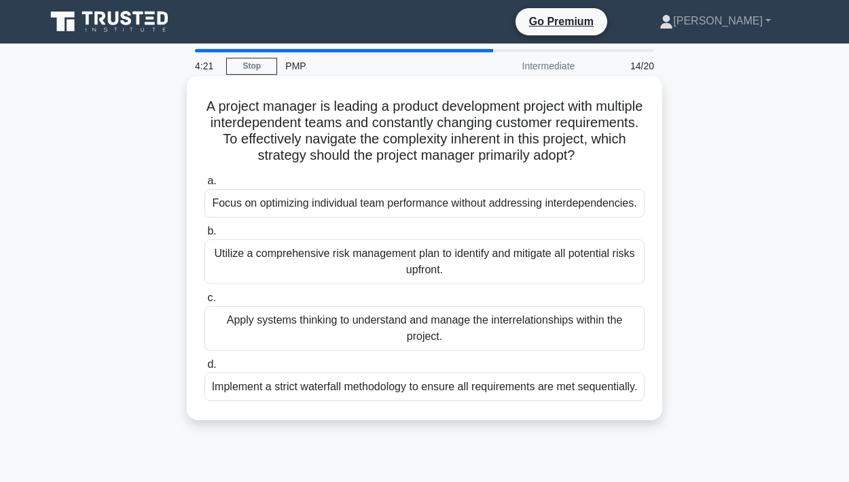
scroll to position [0, 0]
click at [281, 327] on div "Apply systems thinking to understand and manage the interrelationships within t…" at bounding box center [424, 328] width 440 height 45
click at [204, 302] on input "c. Apply systems thinking to understand and manage the interrelationships withi…" at bounding box center [204, 297] width 0 height 9
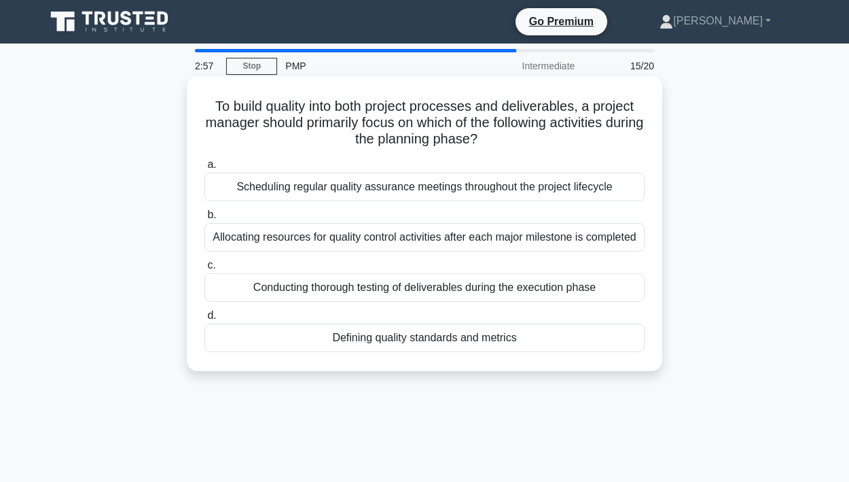
click at [342, 287] on div "Conducting thorough testing of deliverables during the execution phase" at bounding box center [424, 287] width 440 height 29
click at [204, 270] on input "c. Conducting thorough testing of deliverables during the execution phase" at bounding box center [204, 265] width 0 height 9
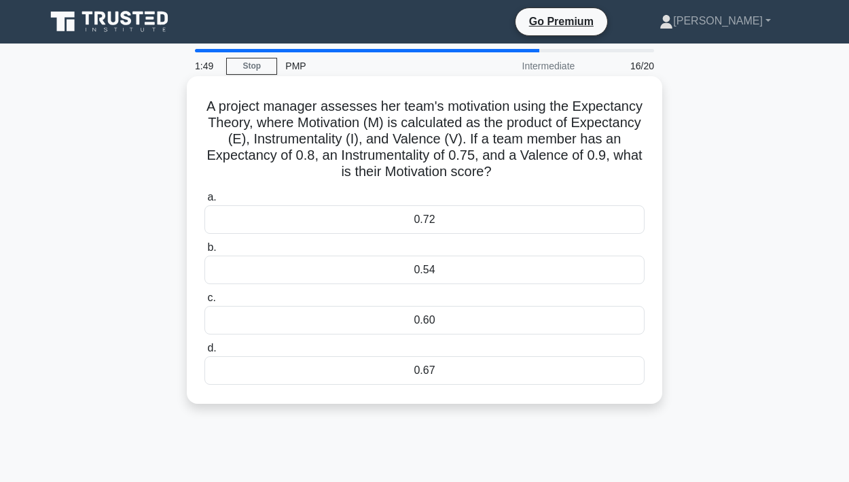
click at [415, 279] on div "0.54" at bounding box center [424, 269] width 440 height 29
click at [204, 252] on input "b. 0.54" at bounding box center [204, 247] width 0 height 9
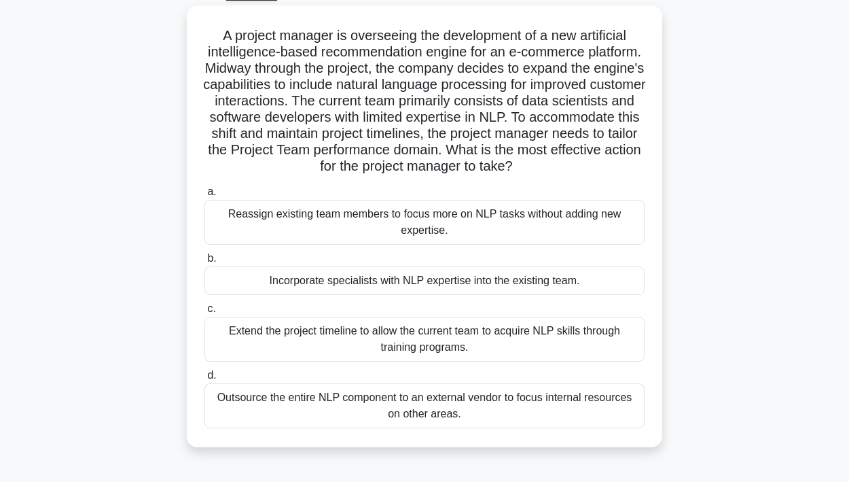
scroll to position [82, 0]
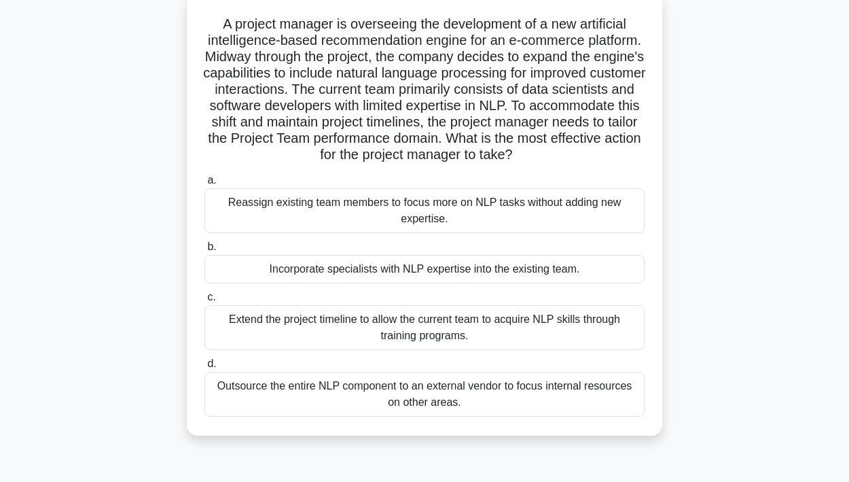
click at [414, 316] on div "Extend the project timeline to allow the current team to acquire NLP skills thr…" at bounding box center [424, 327] width 440 height 45
click at [204, 302] on input "c. Extend the project timeline to allow the current team to acquire NLP skills …" at bounding box center [204, 297] width 0 height 9
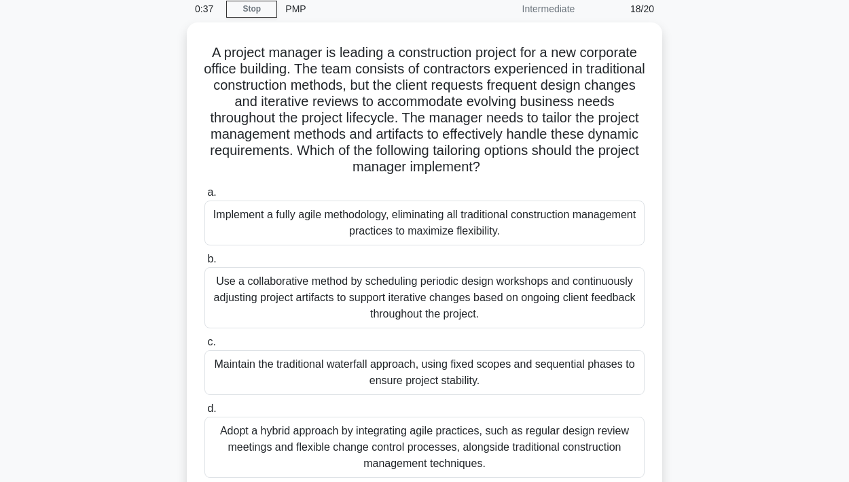
scroll to position [61, 0]
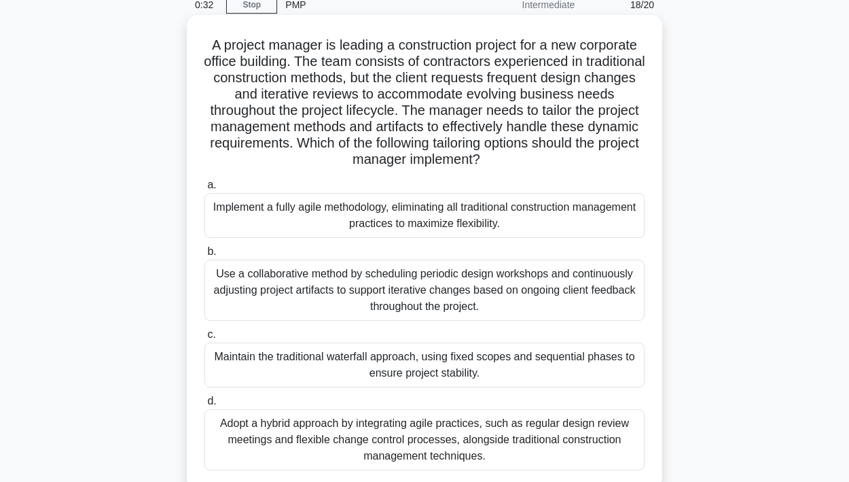
click at [376, 437] on div "Adopt a hybrid approach by integrating agile practices, such as regular design …" at bounding box center [424, 439] width 440 height 61
click at [204, 405] on input "d. Adopt a hybrid approach by integrating agile practices, such as regular desi…" at bounding box center [204, 401] width 0 height 9
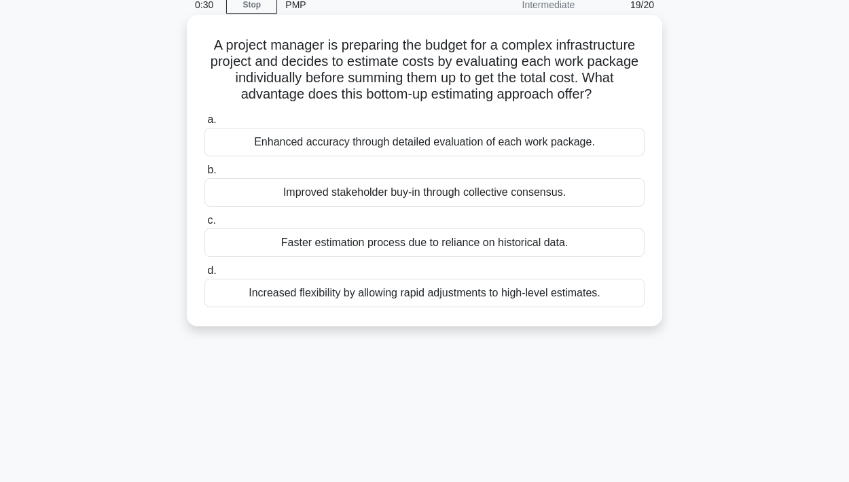
scroll to position [0, 0]
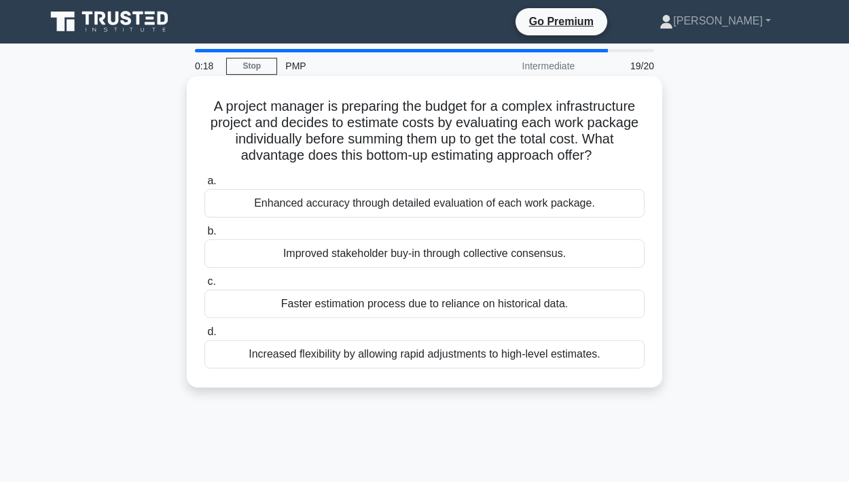
click at [325, 198] on div "Enhanced accuracy through detailed evaluation of each work package." at bounding box center [424, 203] width 440 height 29
click at [204, 185] on input "a. Enhanced accuracy through detailed evaluation of each work package." at bounding box center [204, 181] width 0 height 9
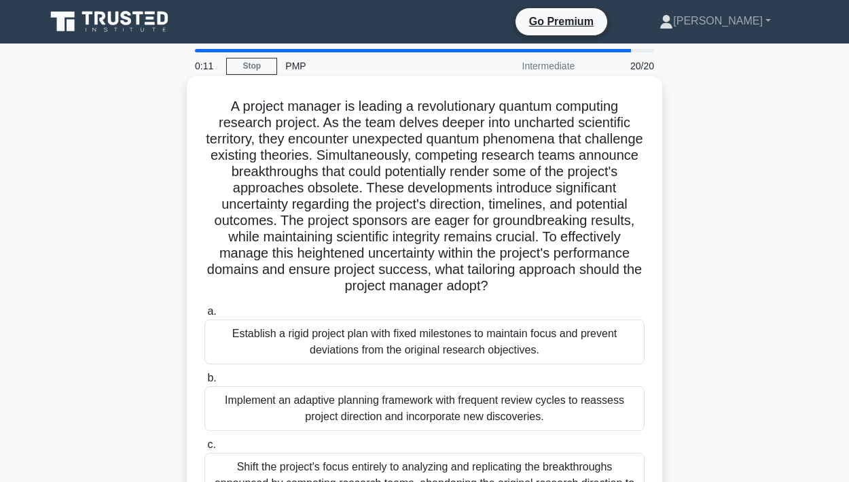
click at [343, 342] on div "Establish a rigid project plan with fixed milestones to maintain focus and prev…" at bounding box center [424, 341] width 440 height 45
click at [204, 316] on input "a. Establish a rigid project plan with fixed milestones to maintain focus and p…" at bounding box center [204, 311] width 0 height 9
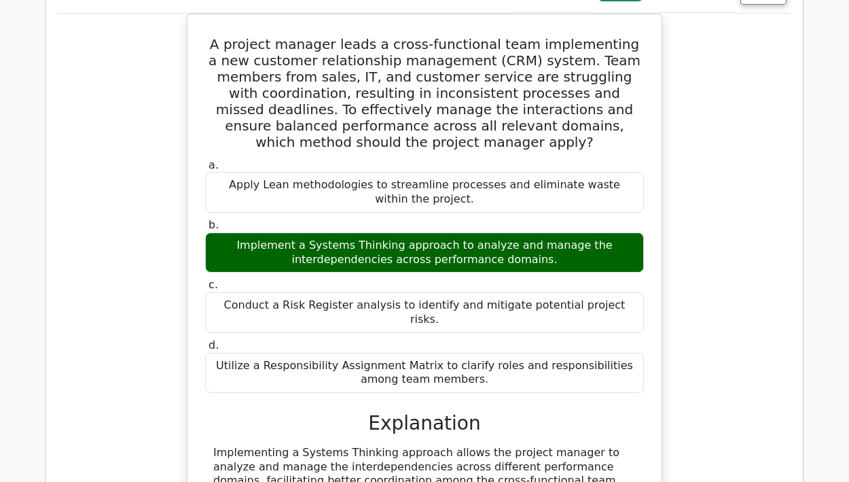
scroll to position [1176, 0]
